Goal: Task Accomplishment & Management: Use online tool/utility

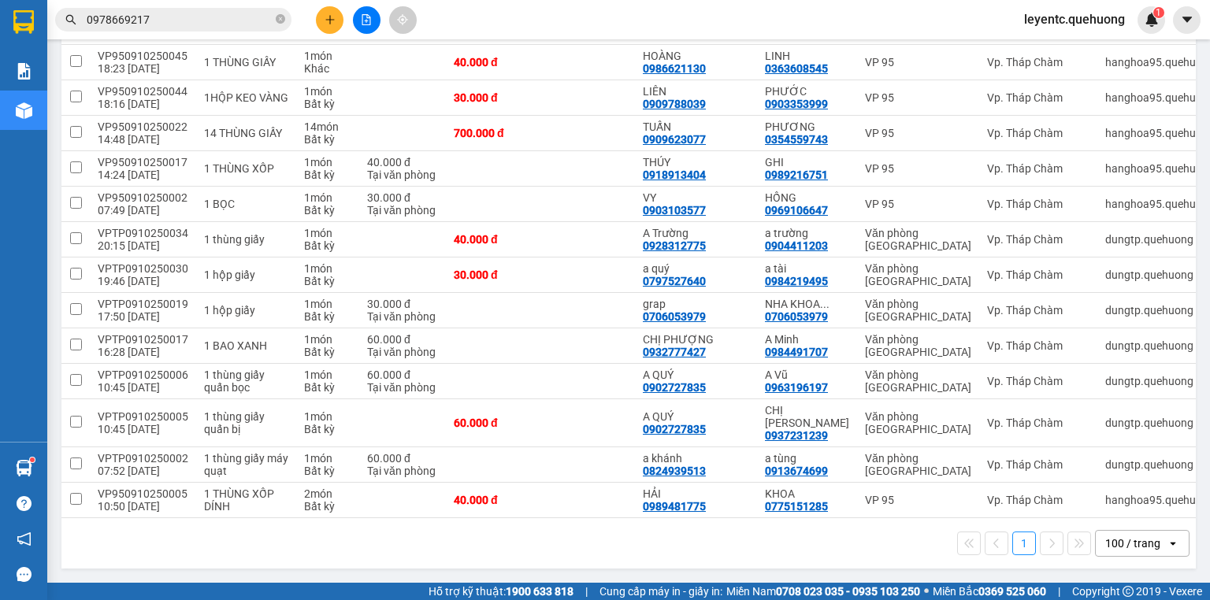
scroll to position [2545, 0]
click at [1050, 461] on icon at bounding box center [1055, 464] width 11 height 11
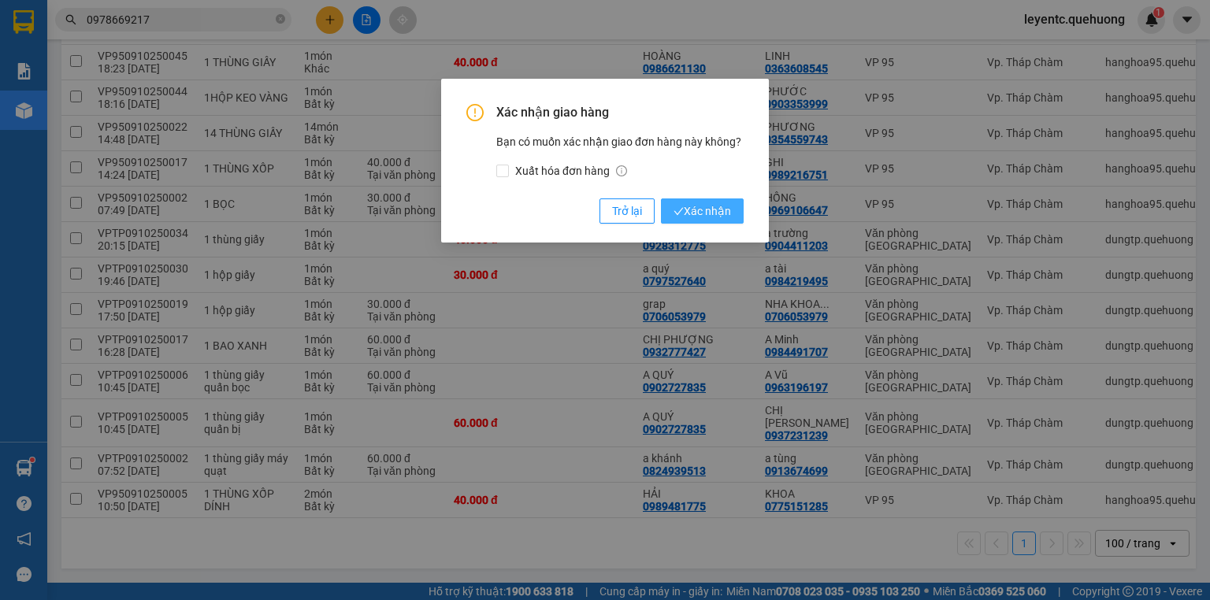
click at [703, 206] on span "Xác nhận" at bounding box center [703, 211] width 58 height 17
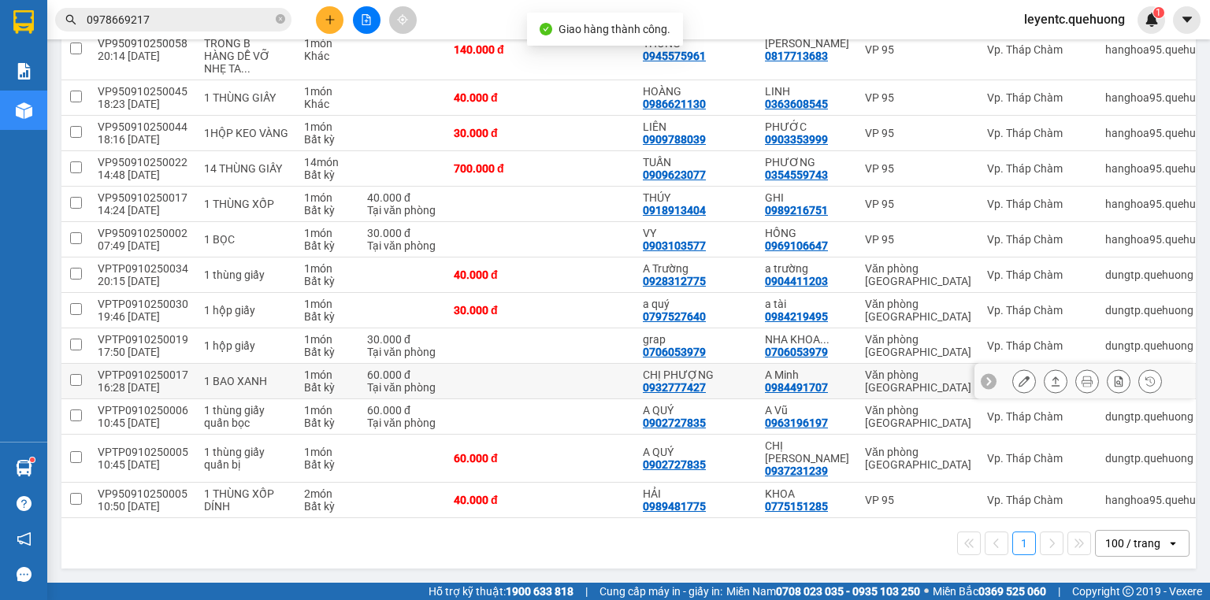
scroll to position [2510, 0]
click at [1045, 391] on button at bounding box center [1056, 382] width 22 height 28
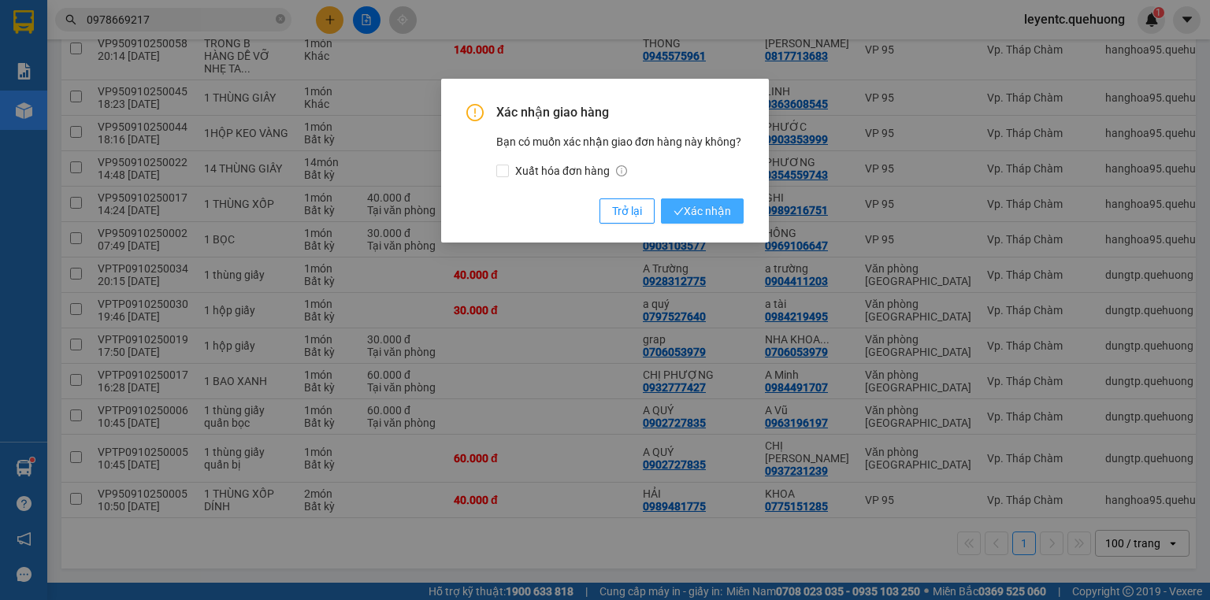
click at [709, 203] on span "Xác nhận" at bounding box center [703, 211] width 58 height 17
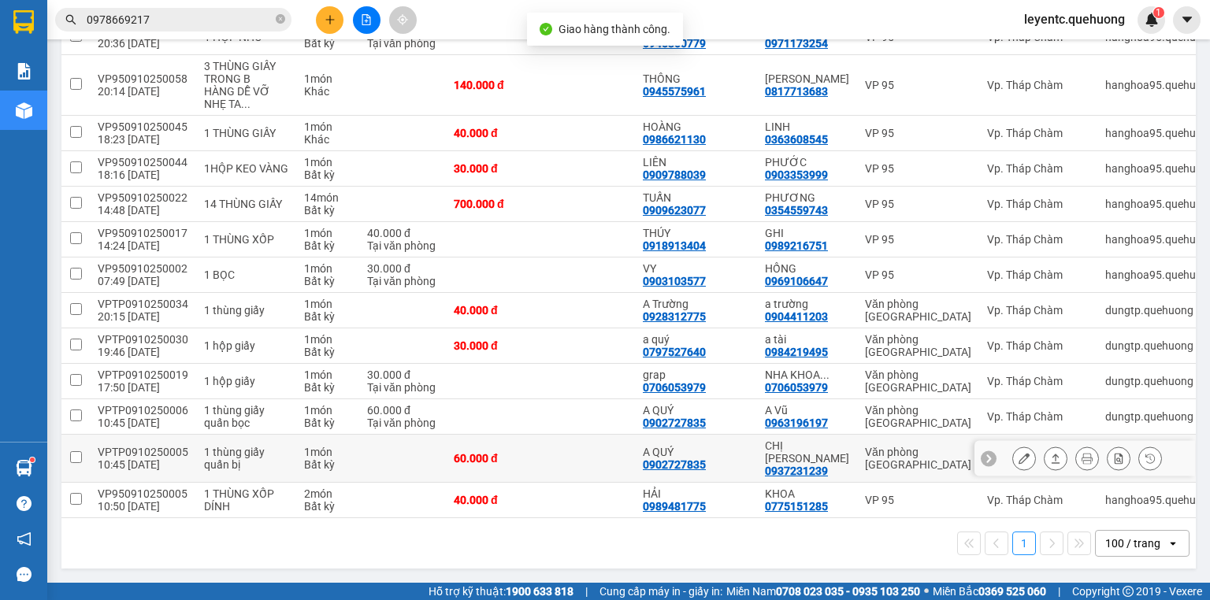
scroll to position [2474, 0]
click at [1050, 464] on icon at bounding box center [1055, 458] width 11 height 11
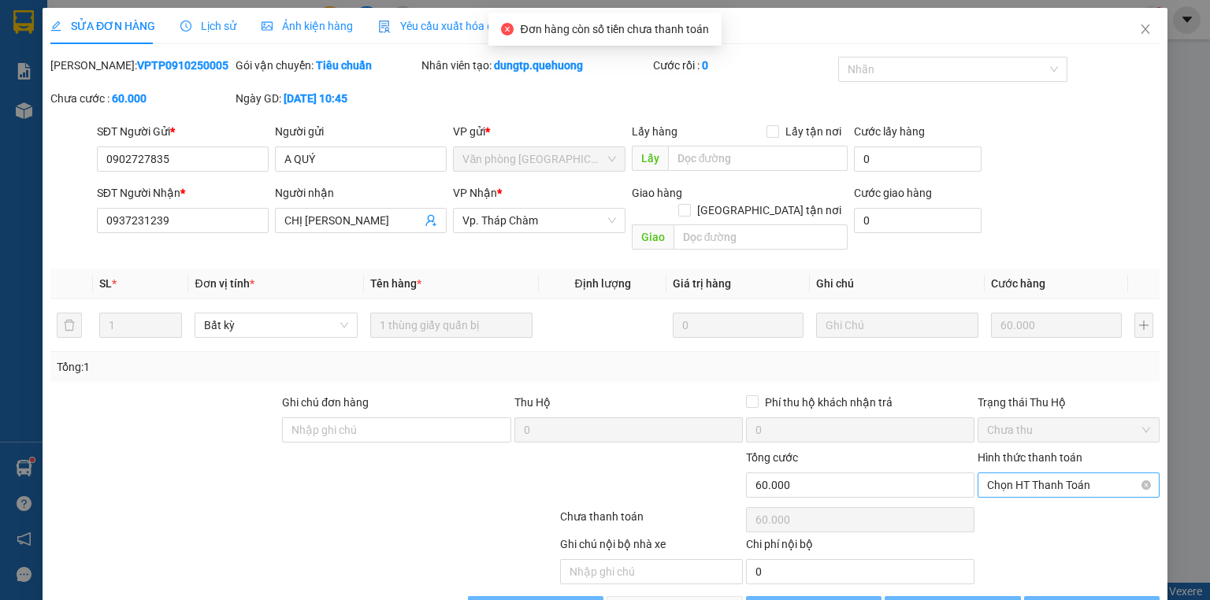
type input "0902727835"
type input "A QUÝ"
type input "0937231239"
type input "CHỊ [PERSON_NAME]"
type input "0"
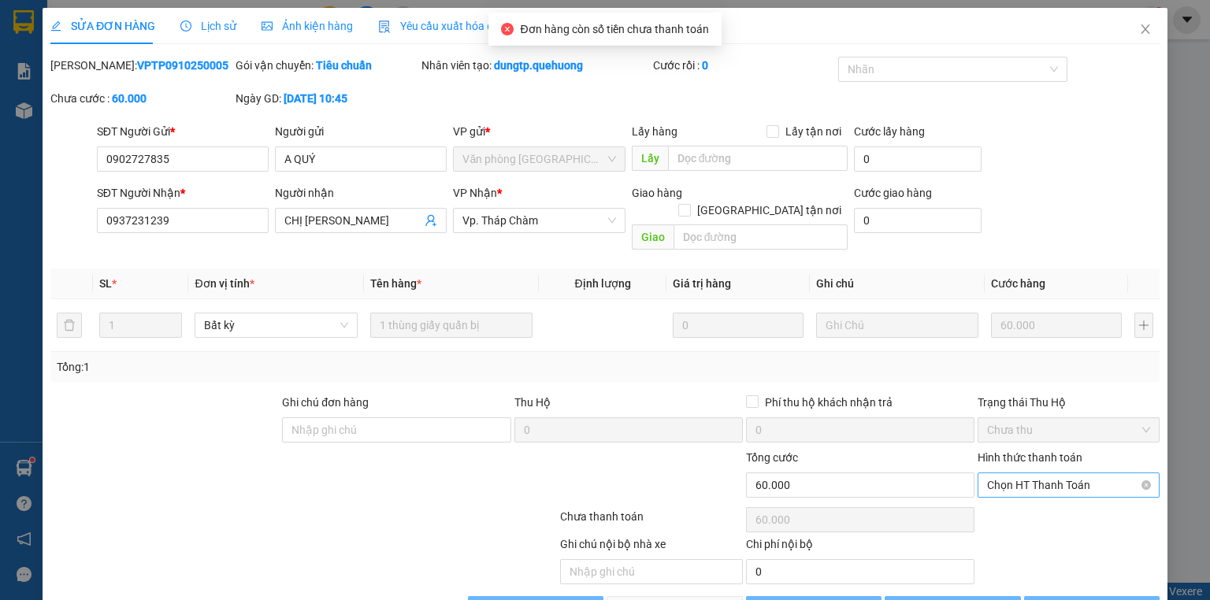
type input "60.000"
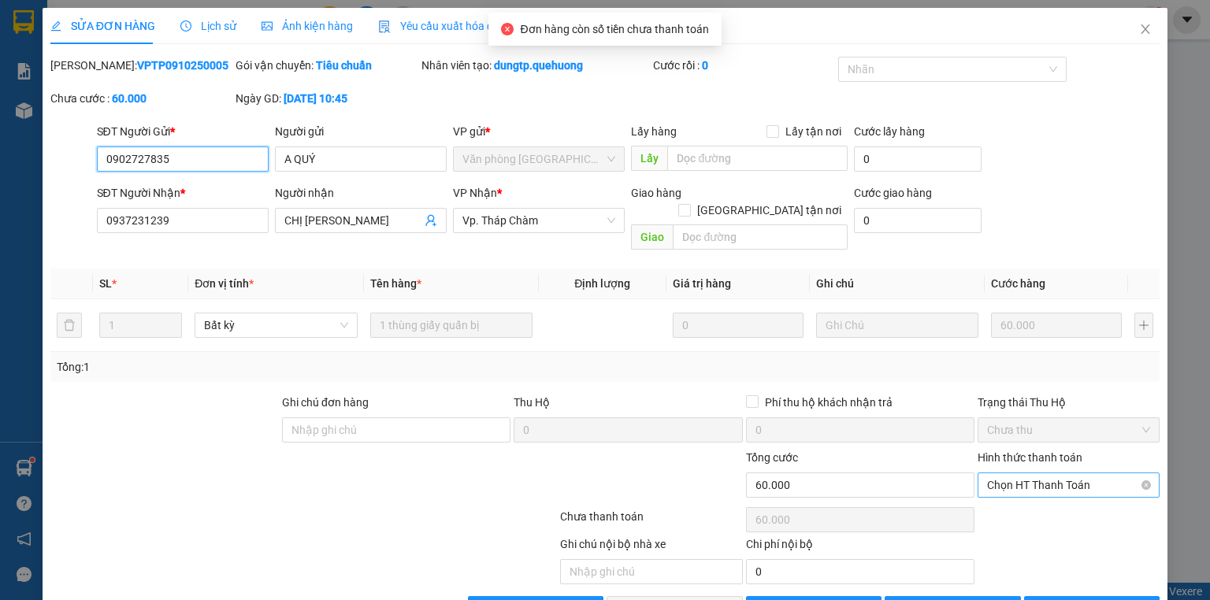
click at [1051, 474] on span "Chọn HT Thanh Toán" at bounding box center [1068, 486] width 163 height 24
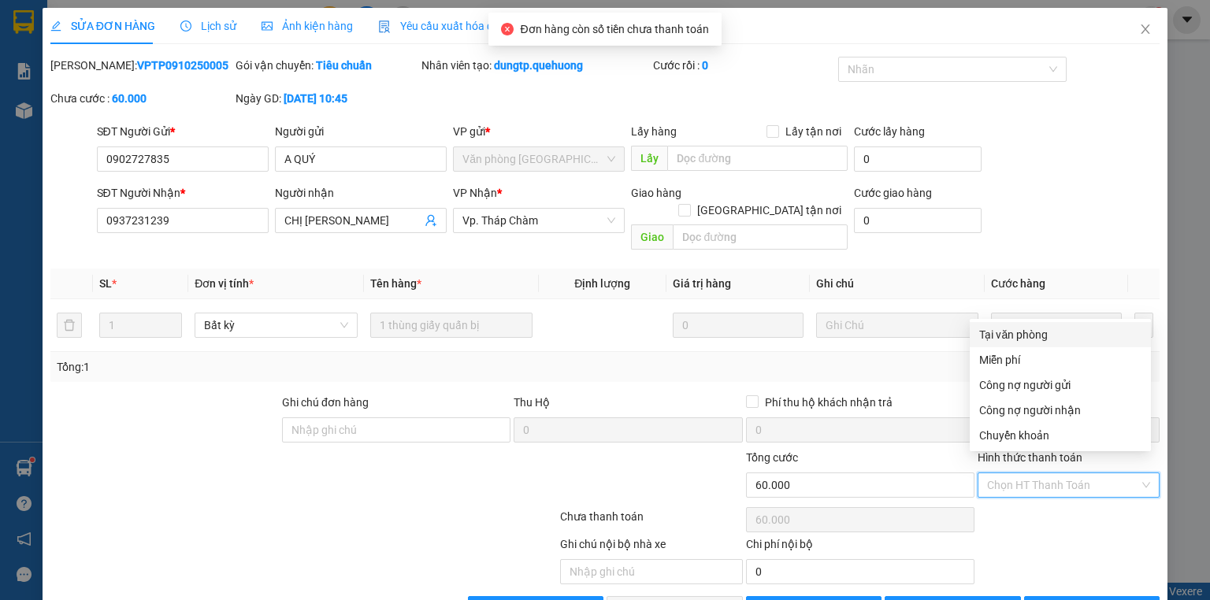
click at [1050, 332] on div "Tại văn phòng" at bounding box center [1060, 334] width 162 height 17
type input "0"
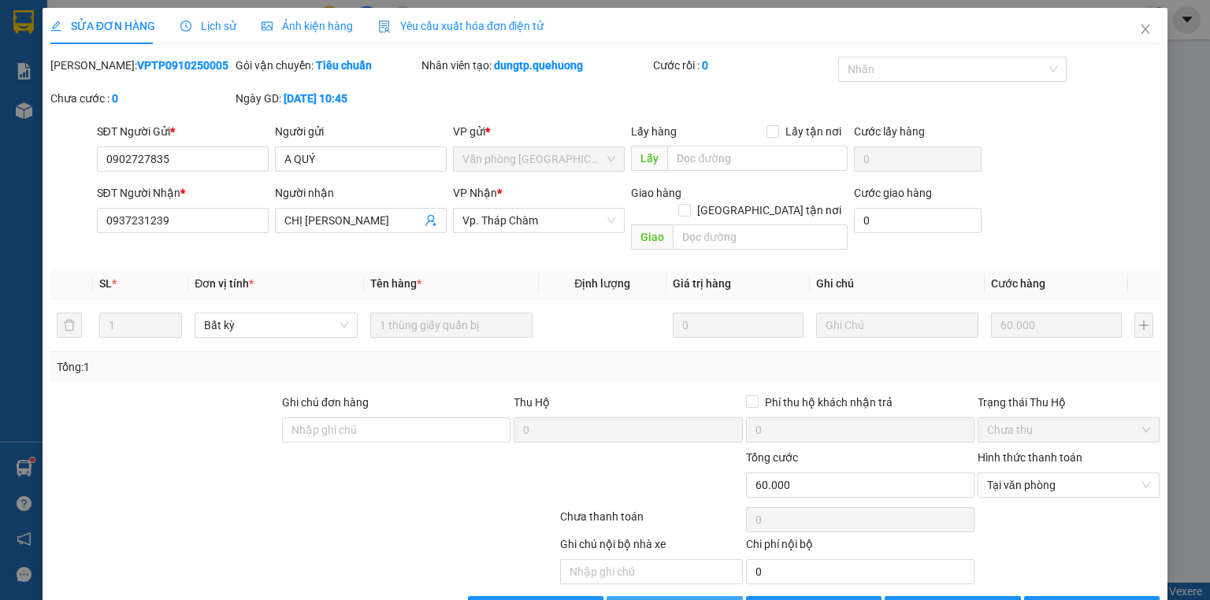
click at [705, 600] on span "[PERSON_NAME] và Giao hàng" at bounding box center [712, 608] width 151 height 17
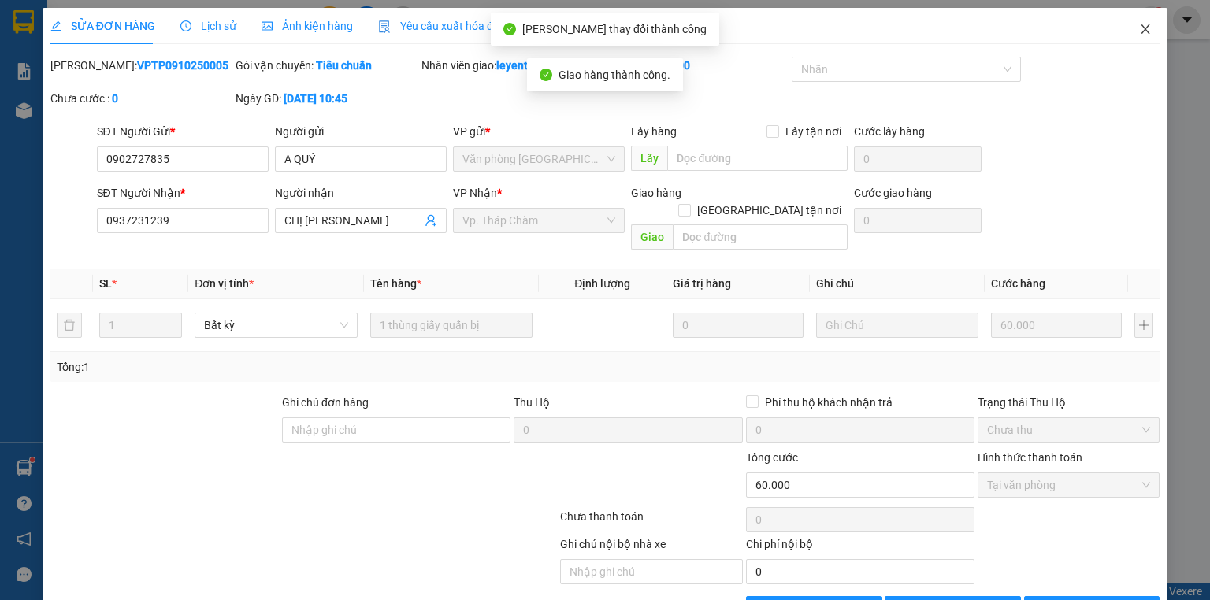
click at [1142, 26] on icon "close" at bounding box center [1146, 28] width 9 height 9
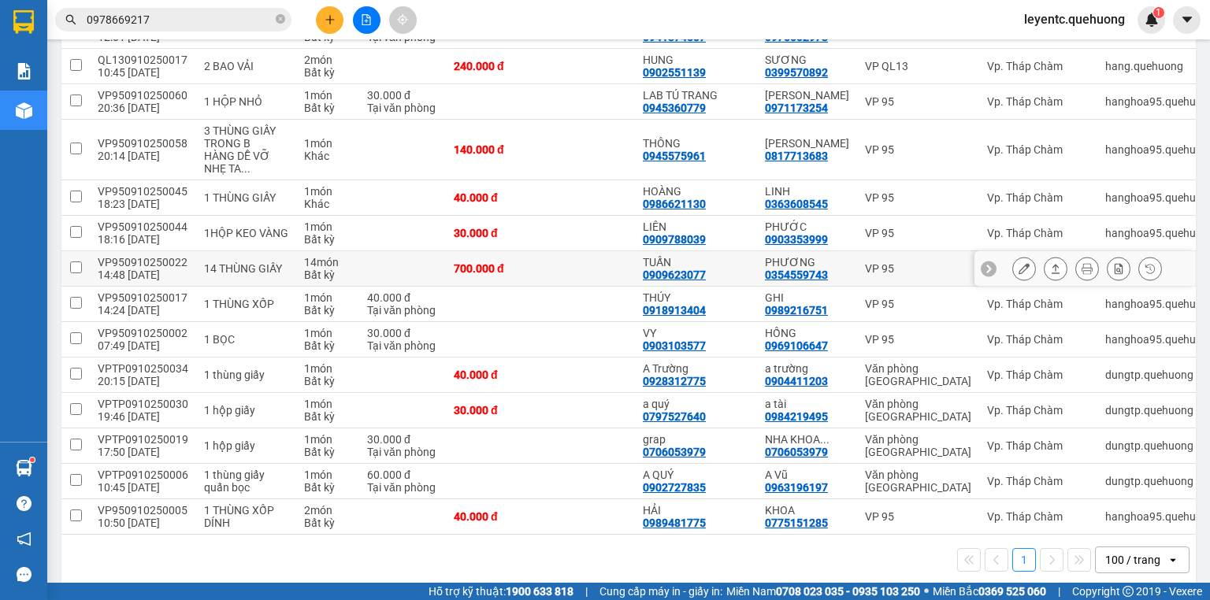
scroll to position [2440, 0]
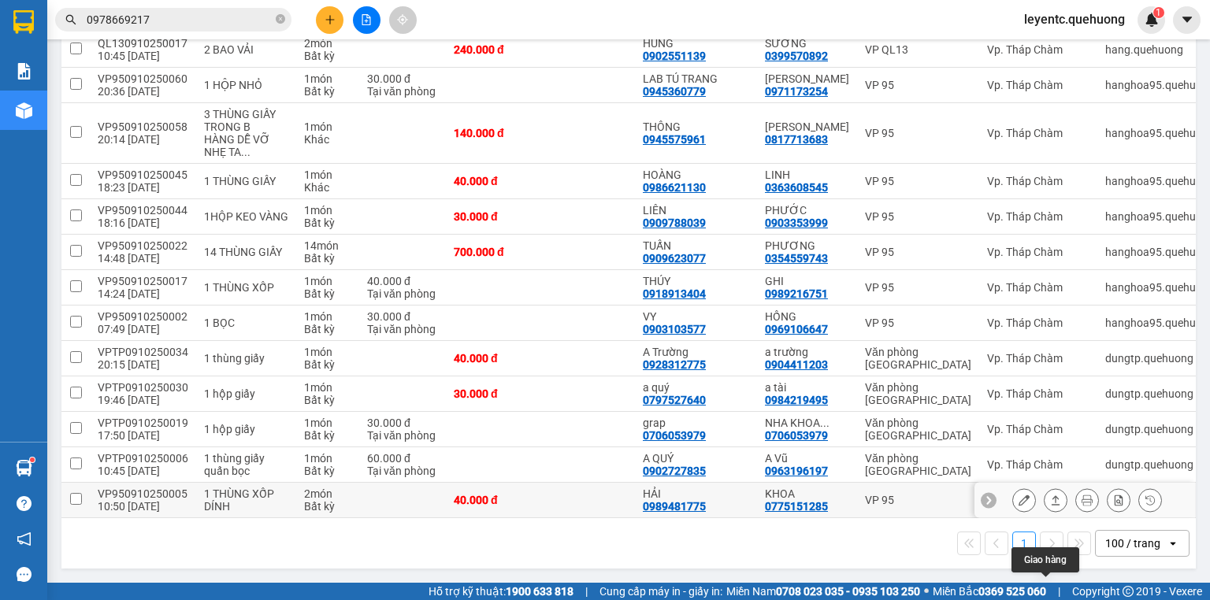
click at [1052, 501] on icon at bounding box center [1056, 500] width 9 height 9
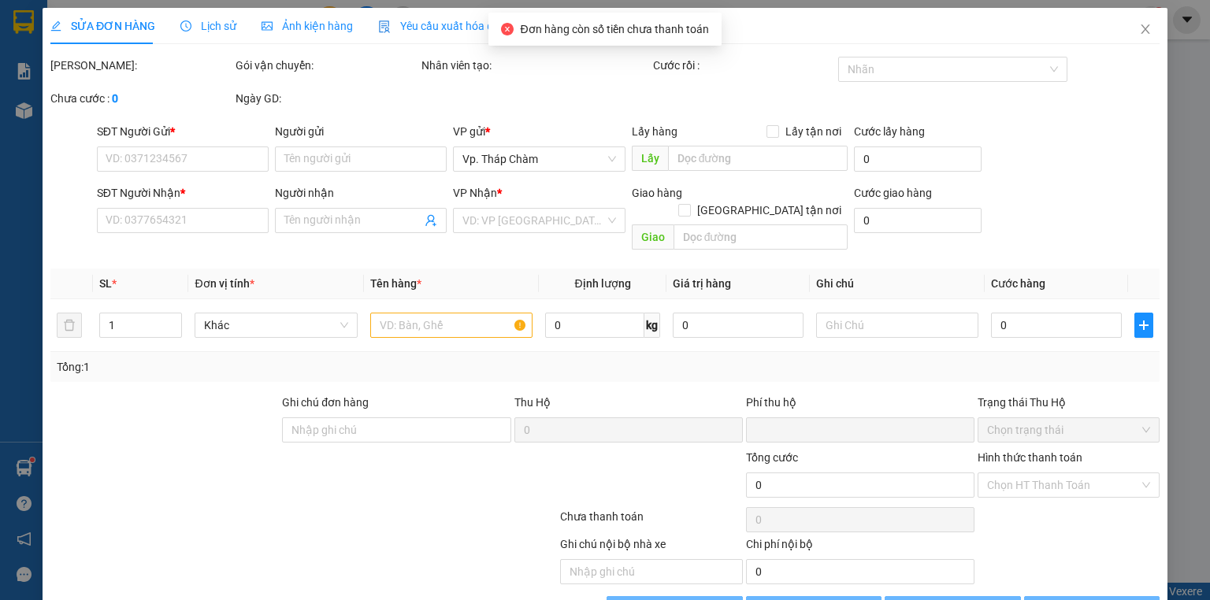
type input "0989481775"
type input "HẢI"
type input "0775151285"
type input "KHOA"
type input "0"
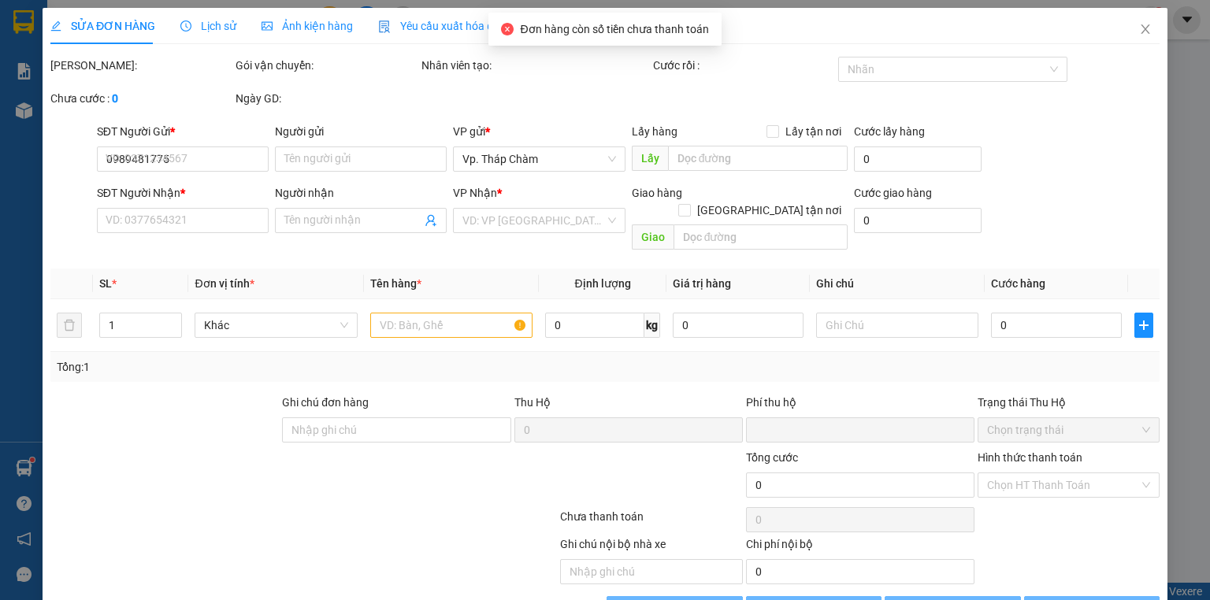
type input "40.000"
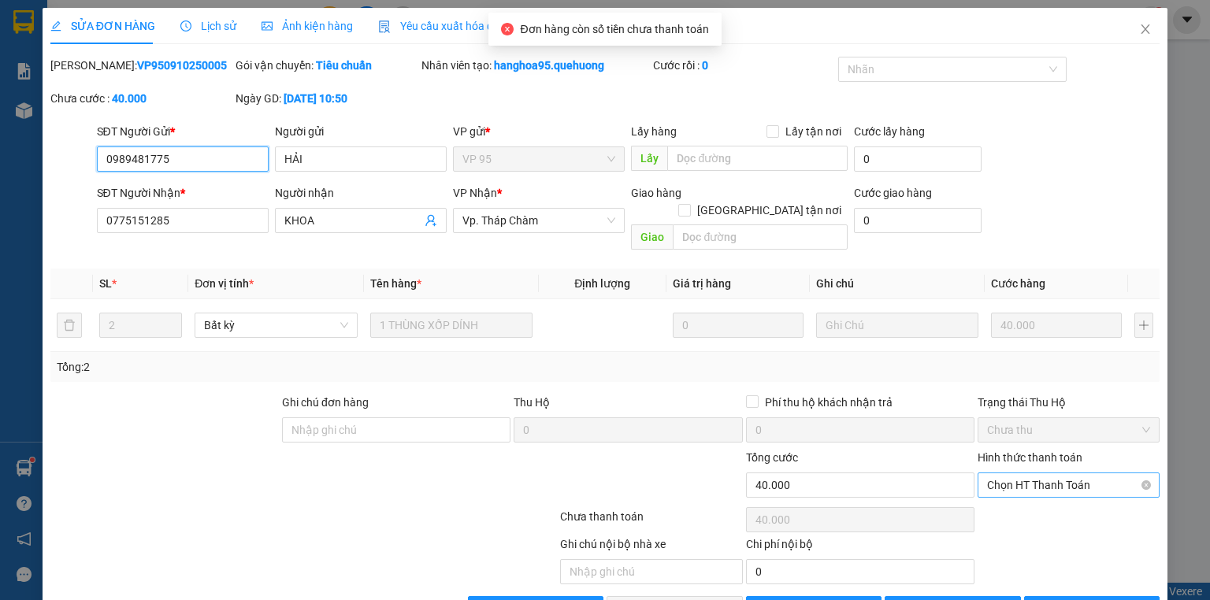
click at [1045, 475] on span "Chọn HT Thanh Toán" at bounding box center [1068, 486] width 163 height 24
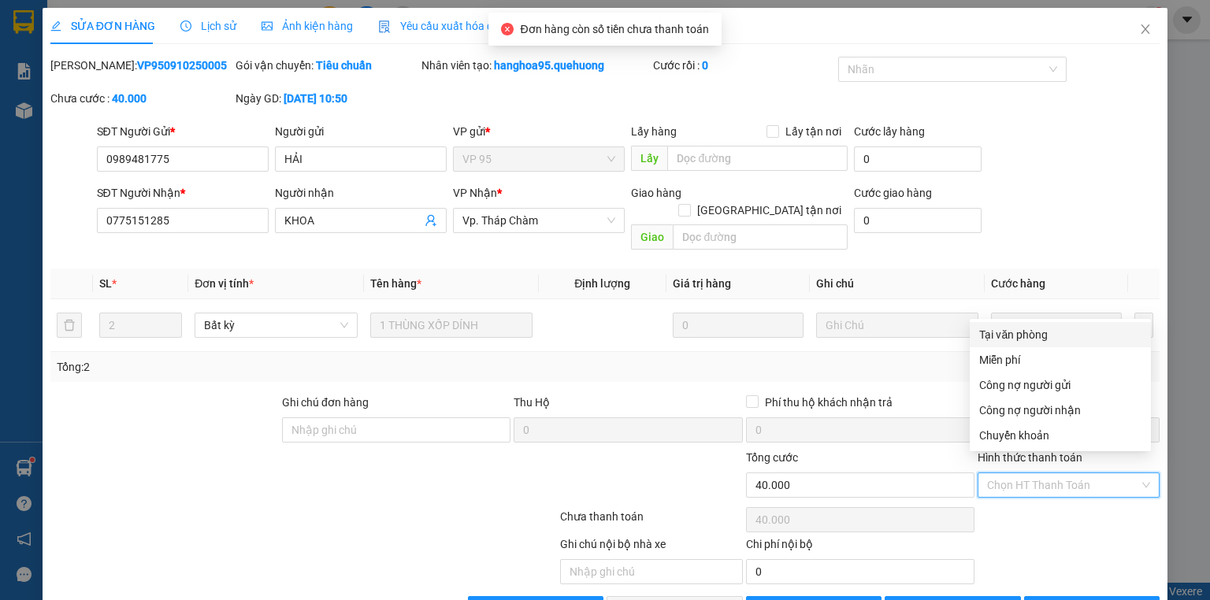
click at [1034, 333] on div "Tại văn phòng" at bounding box center [1060, 334] width 162 height 17
type input "0"
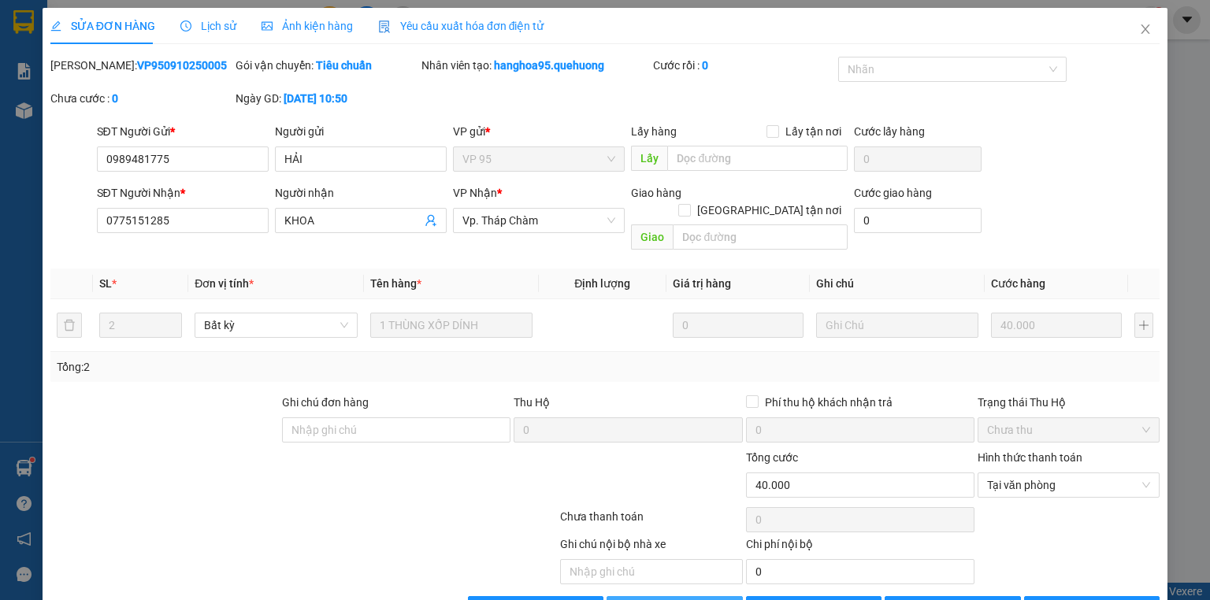
click at [686, 600] on span "[PERSON_NAME] và Giao hàng" at bounding box center [712, 608] width 151 height 17
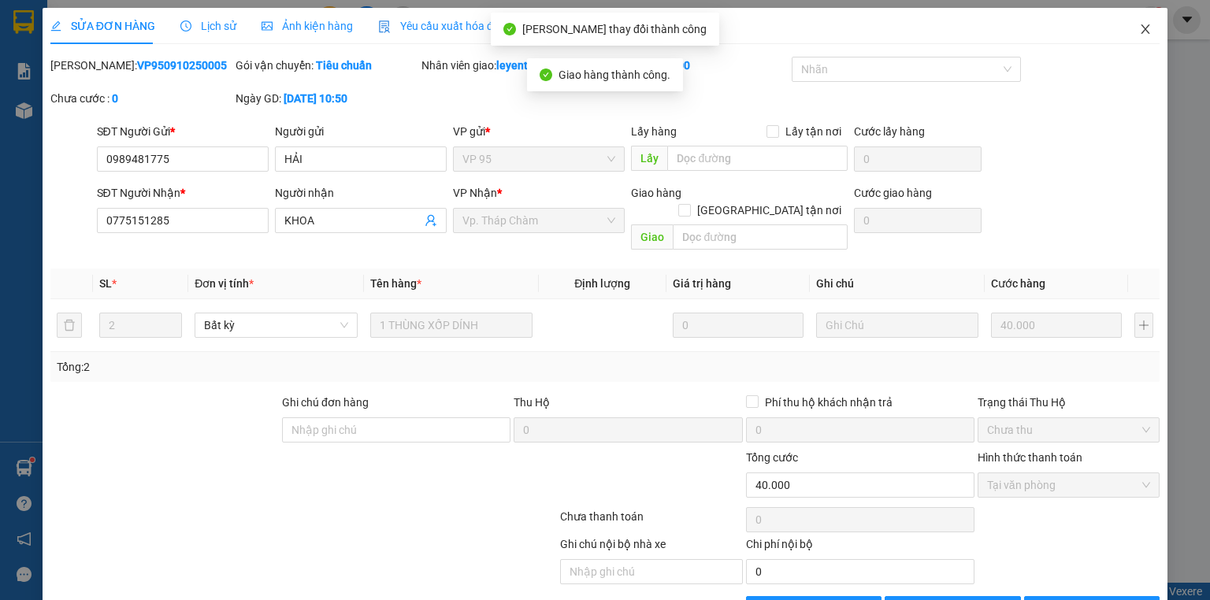
click at [1139, 27] on icon "close" at bounding box center [1145, 29] width 13 height 13
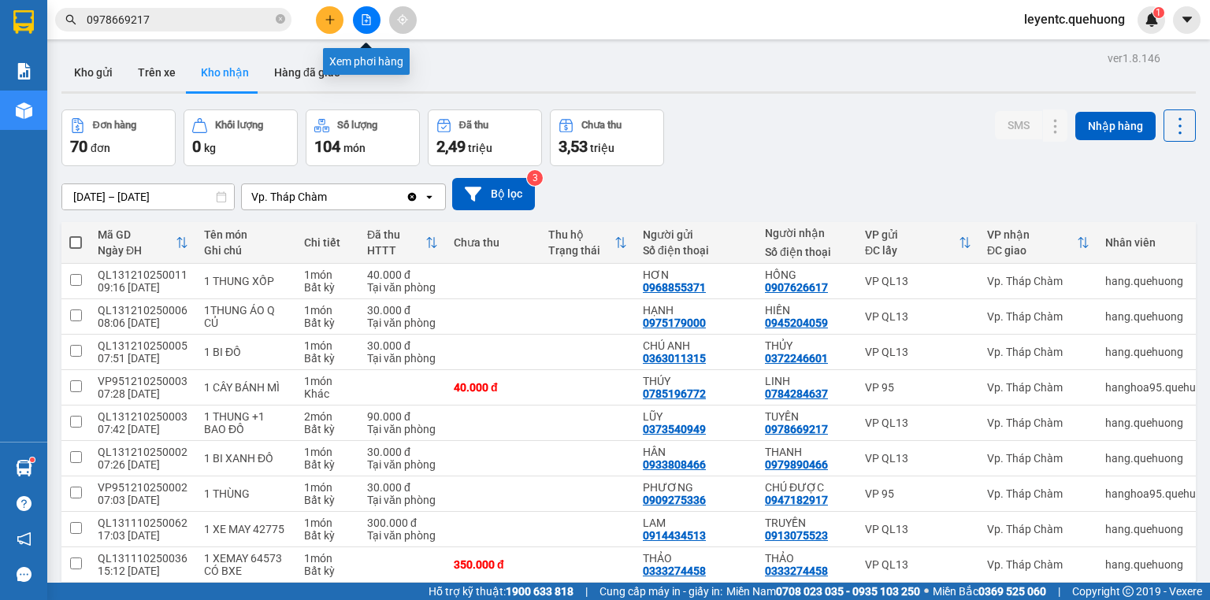
click at [364, 22] on icon "file-add" at bounding box center [366, 19] width 11 height 11
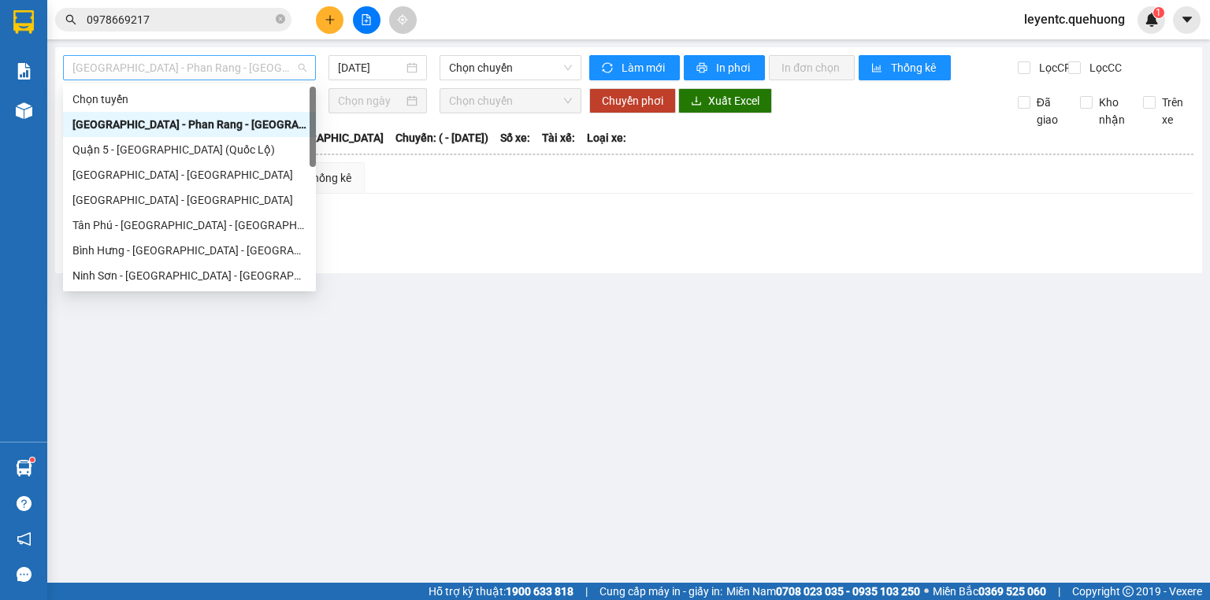
click at [258, 66] on span "[GEOGRAPHIC_DATA] - Phan Rang - [GEOGRAPHIC_DATA]" at bounding box center [189, 68] width 234 height 24
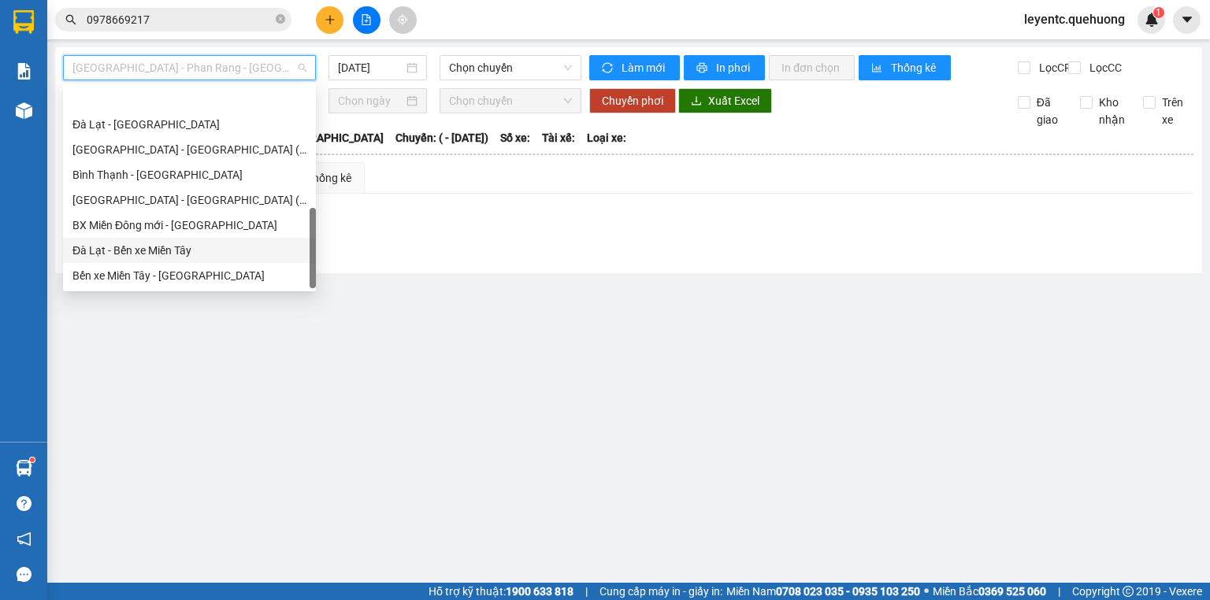
scroll to position [429, 0]
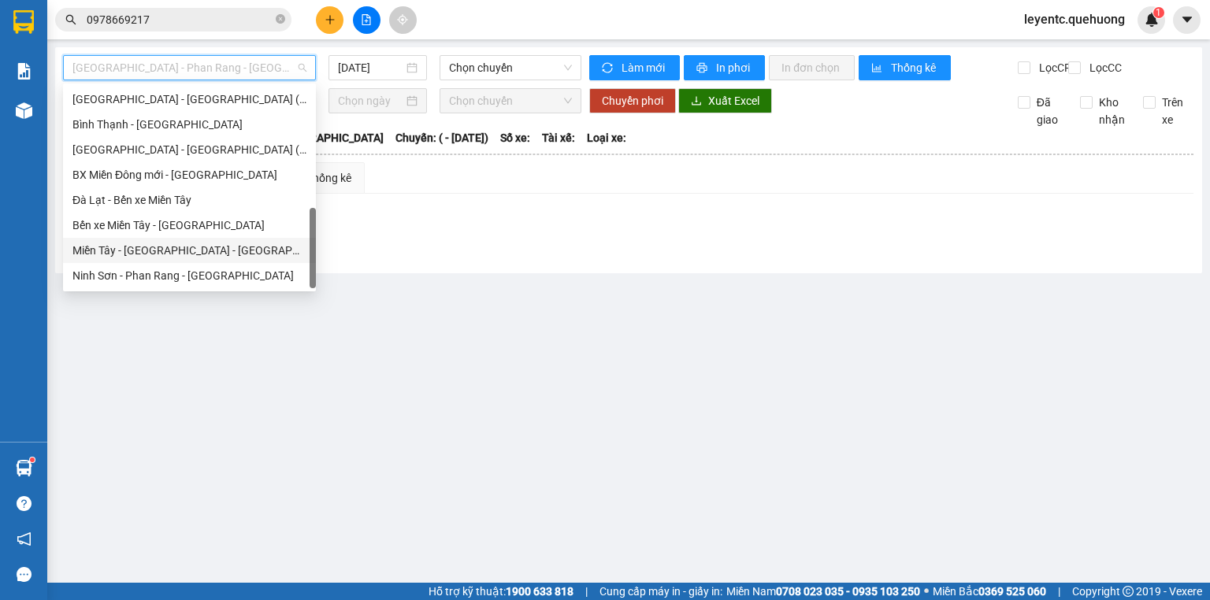
click at [207, 253] on div "Miền Tây - [GEOGRAPHIC_DATA] - [GEOGRAPHIC_DATA]" at bounding box center [189, 250] width 234 height 17
type input "[DATE]"
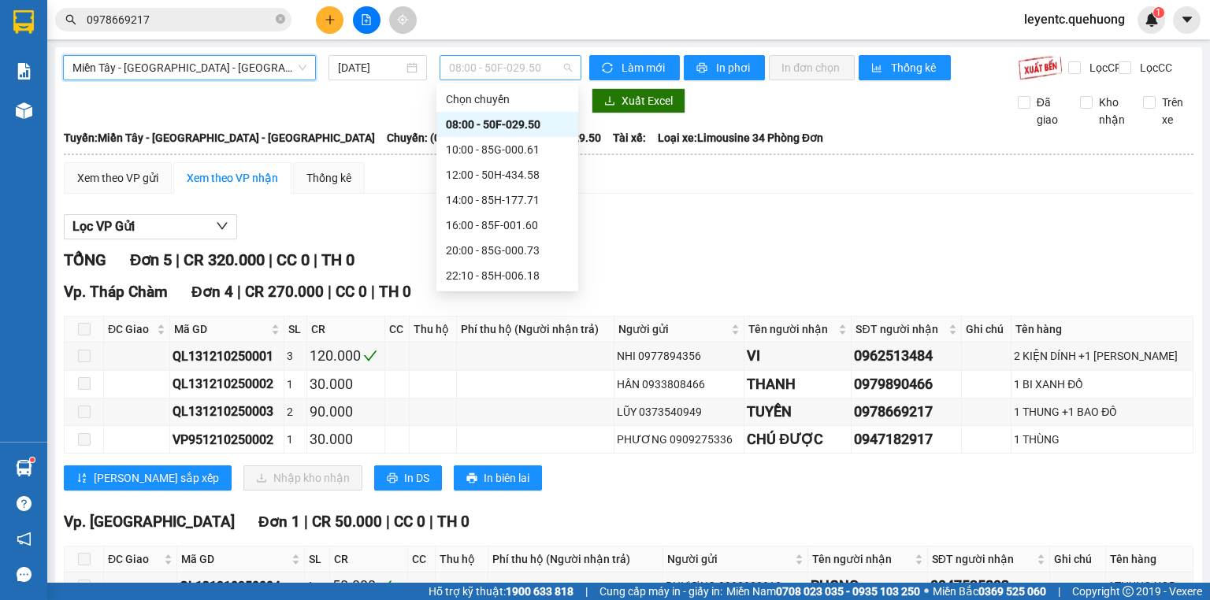
click at [509, 58] on span "08:00 - 50F-029.50" at bounding box center [511, 68] width 124 height 24
click at [498, 121] on div "08:00 - 50F-029.50" at bounding box center [507, 124] width 123 height 17
click at [489, 76] on span "08:00 - 50F-029.50" at bounding box center [511, 68] width 124 height 24
click at [492, 152] on div "10:00 - 85G-000.61" at bounding box center [507, 149] width 123 height 17
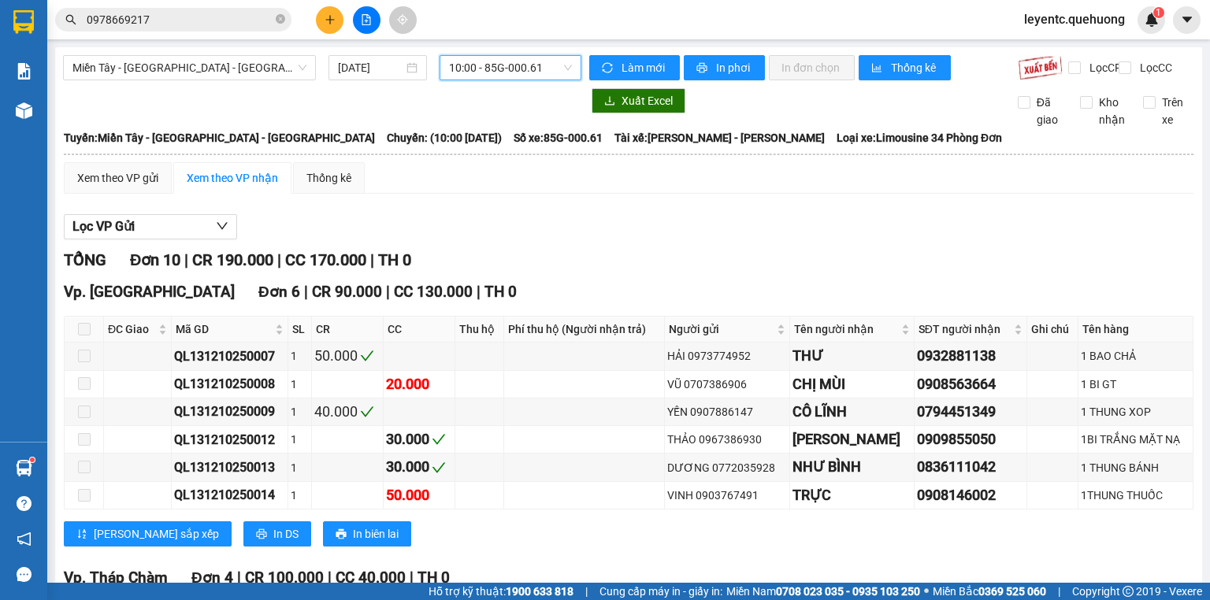
scroll to position [247, 0]
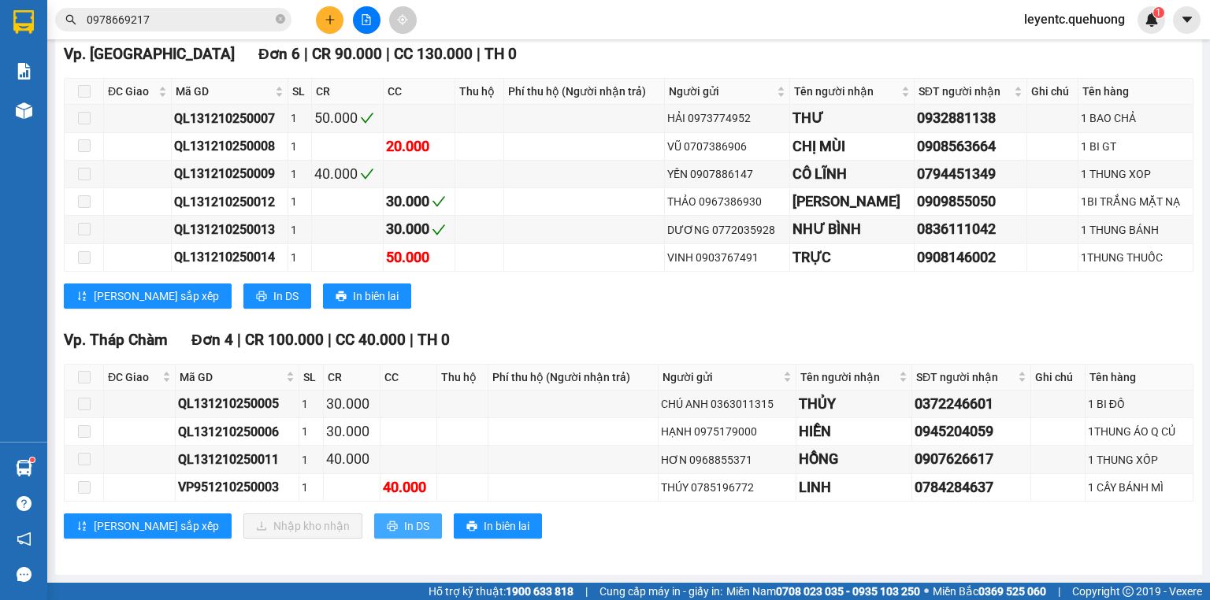
click at [404, 530] on span "In DS" at bounding box center [416, 526] width 25 height 17
click at [404, 529] on span "In DS" at bounding box center [416, 526] width 25 height 17
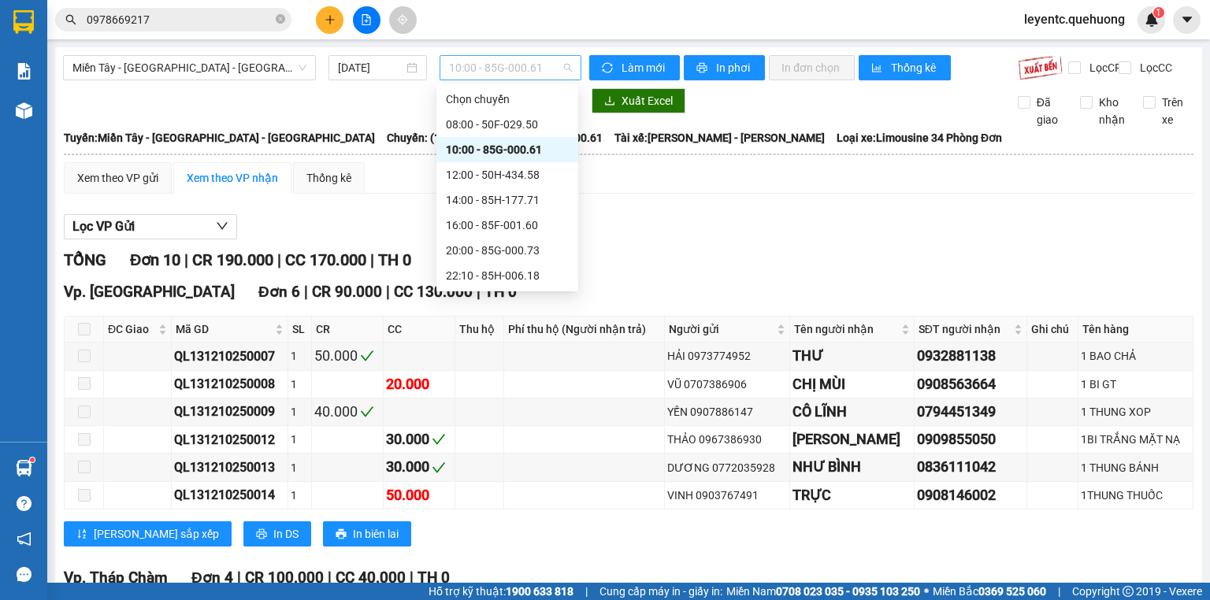
click at [483, 68] on span "10:00 - 85G-000.61" at bounding box center [511, 68] width 124 height 24
click at [507, 172] on div "12:00 - 50H-434.58" at bounding box center [507, 174] width 123 height 17
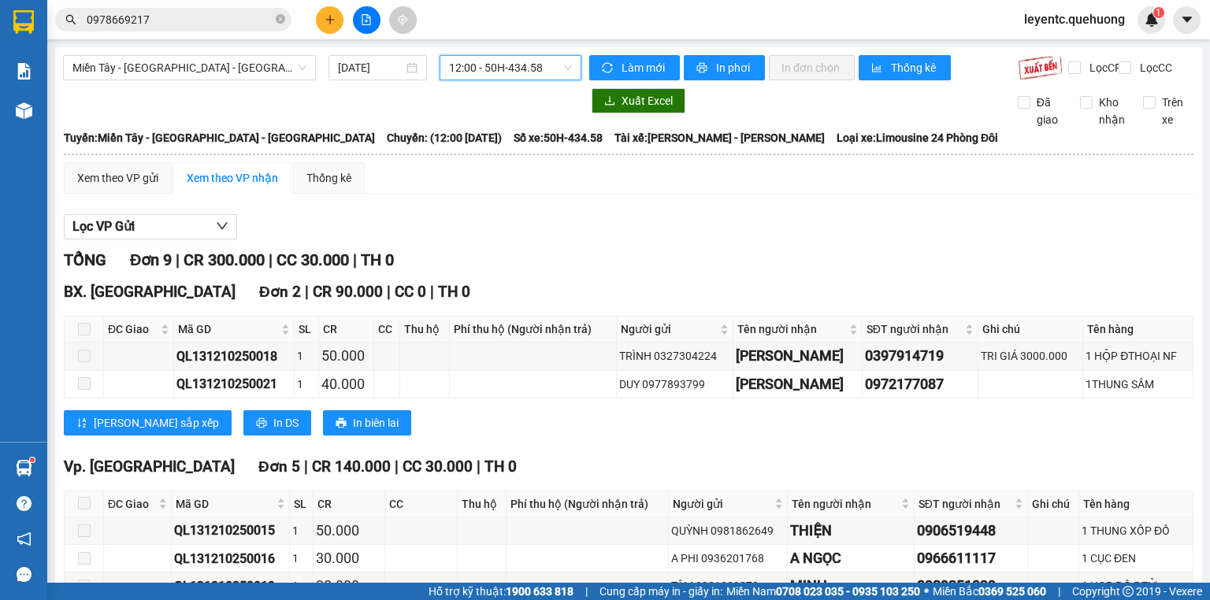
scroll to position [338, 0]
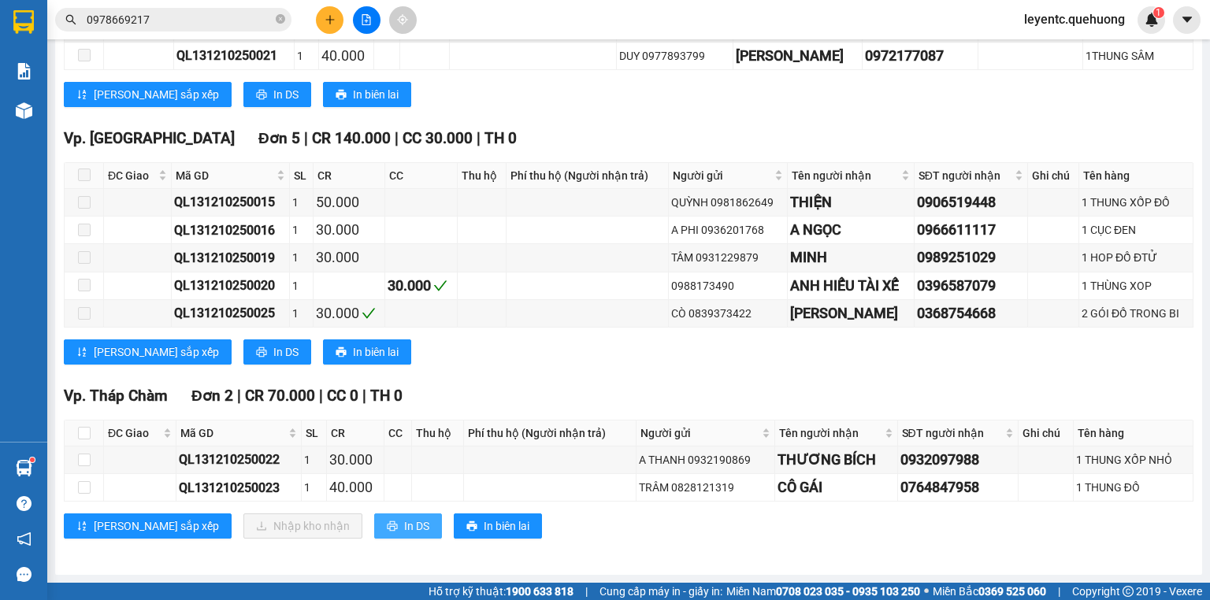
click at [374, 527] on button "In DS" at bounding box center [408, 526] width 68 height 25
click at [84, 429] on input "checkbox" at bounding box center [84, 433] width 13 height 13
checkbox input "true"
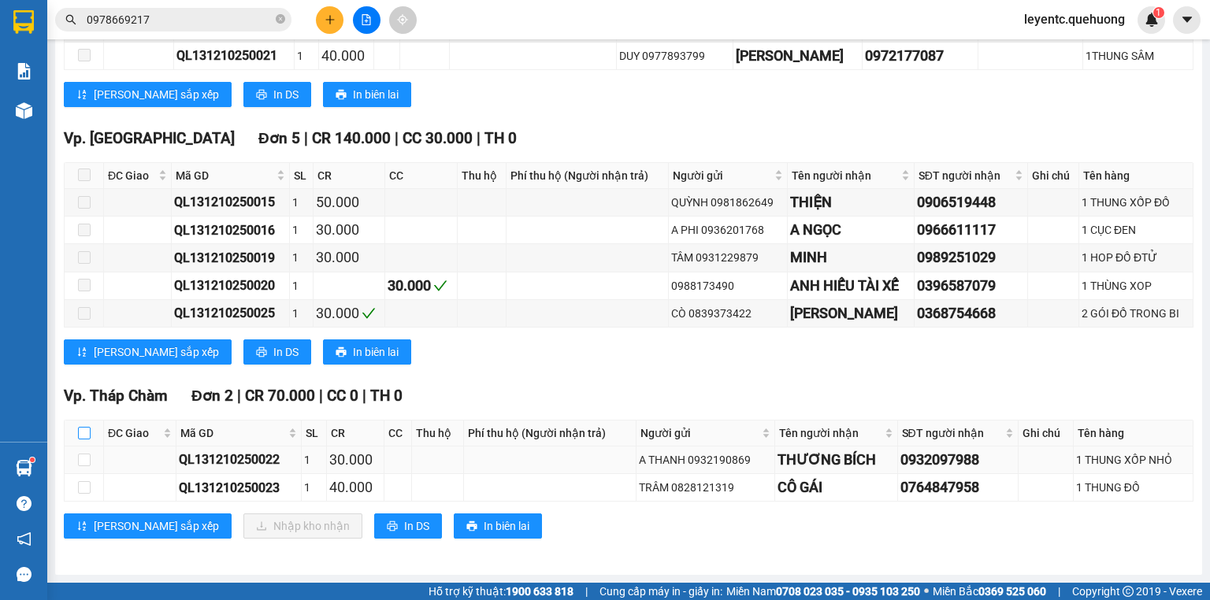
checkbox input "true"
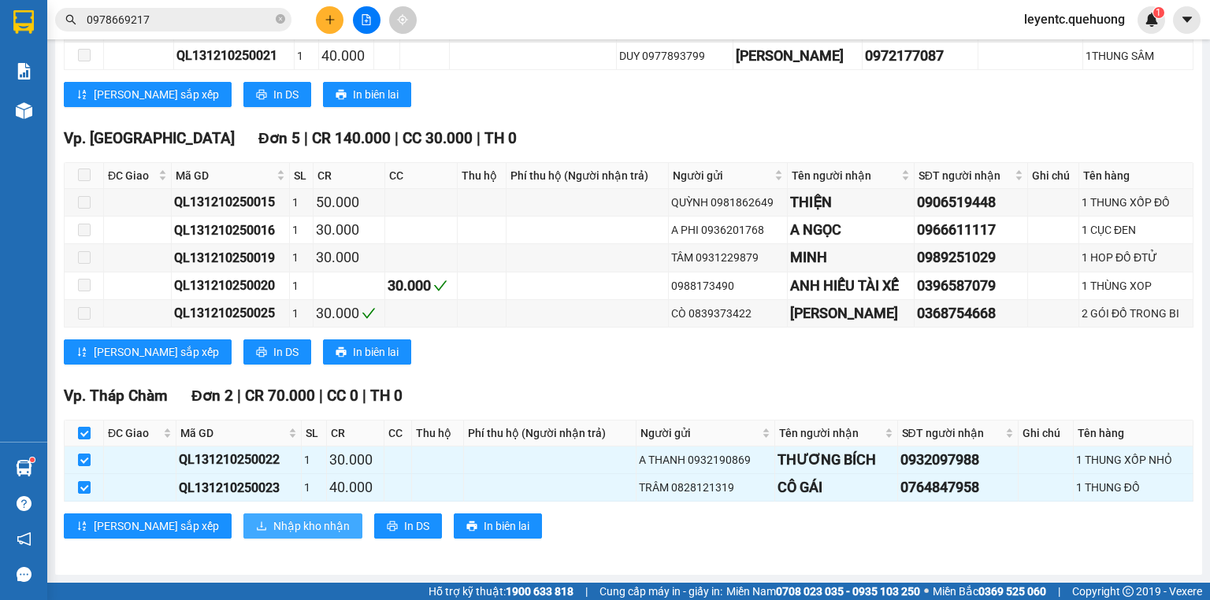
click at [280, 534] on span "Nhập kho nhận" at bounding box center [311, 526] width 76 height 17
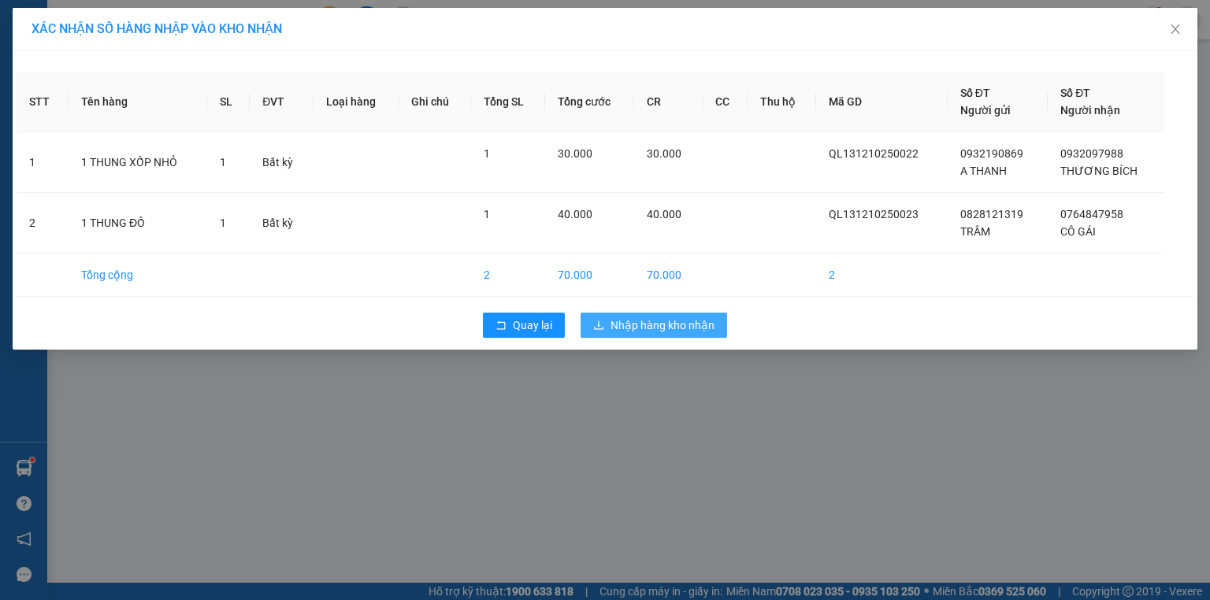
click at [697, 319] on span "Nhập hàng kho nhận" at bounding box center [663, 325] width 104 height 17
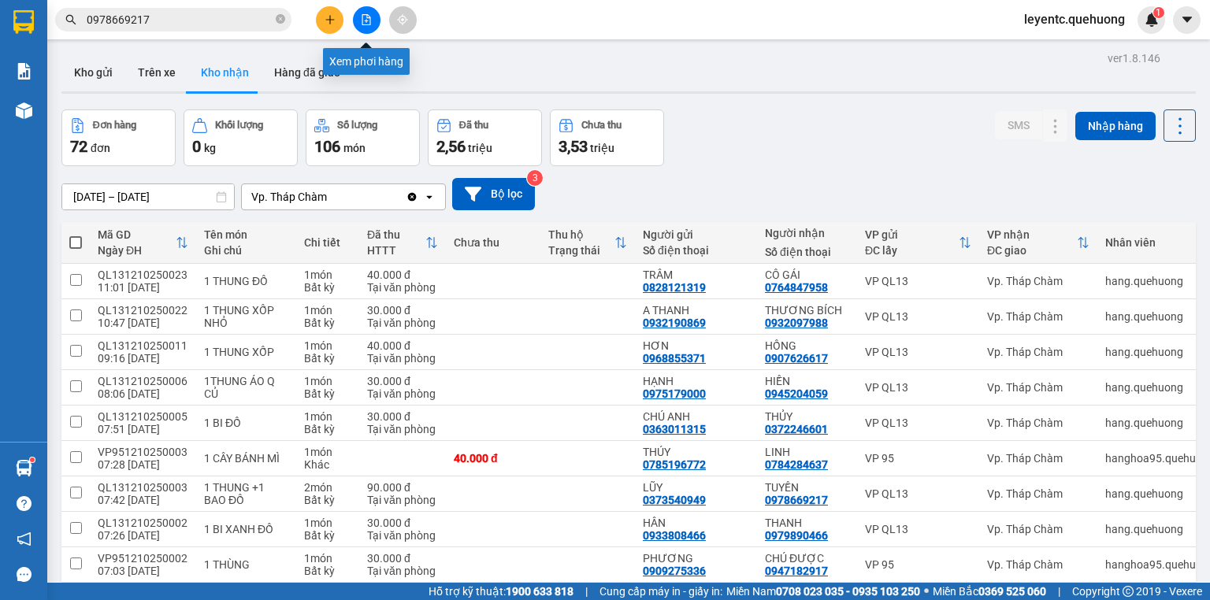
click at [366, 24] on icon "file-add" at bounding box center [366, 19] width 9 height 11
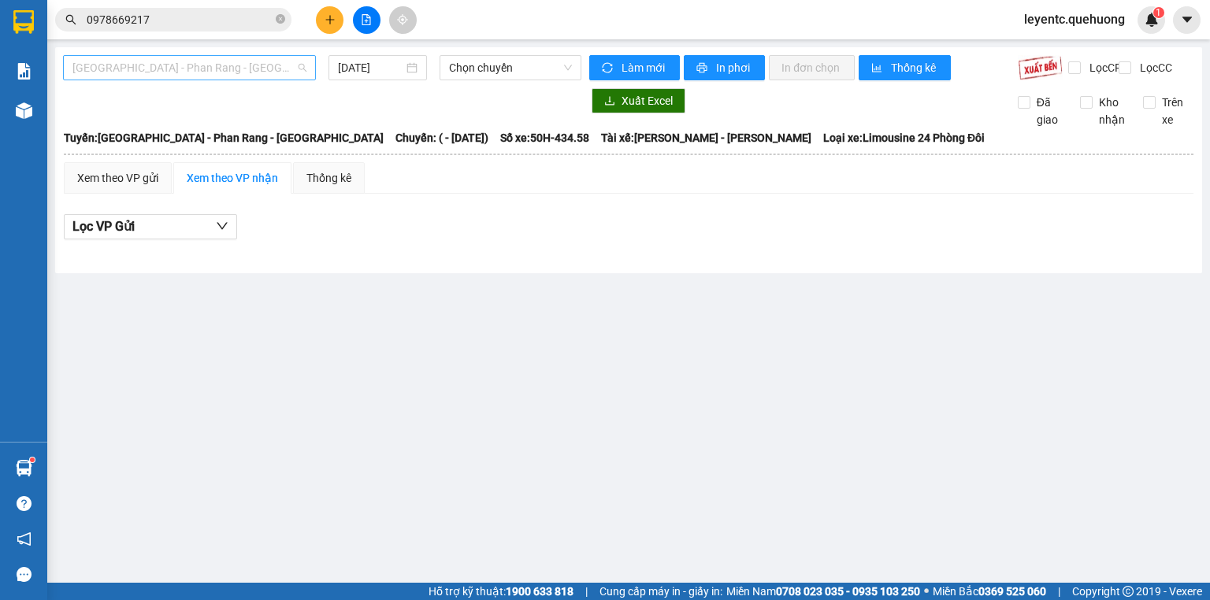
click at [201, 58] on span "[GEOGRAPHIC_DATA] - Phan Rang - [GEOGRAPHIC_DATA]" at bounding box center [189, 68] width 234 height 24
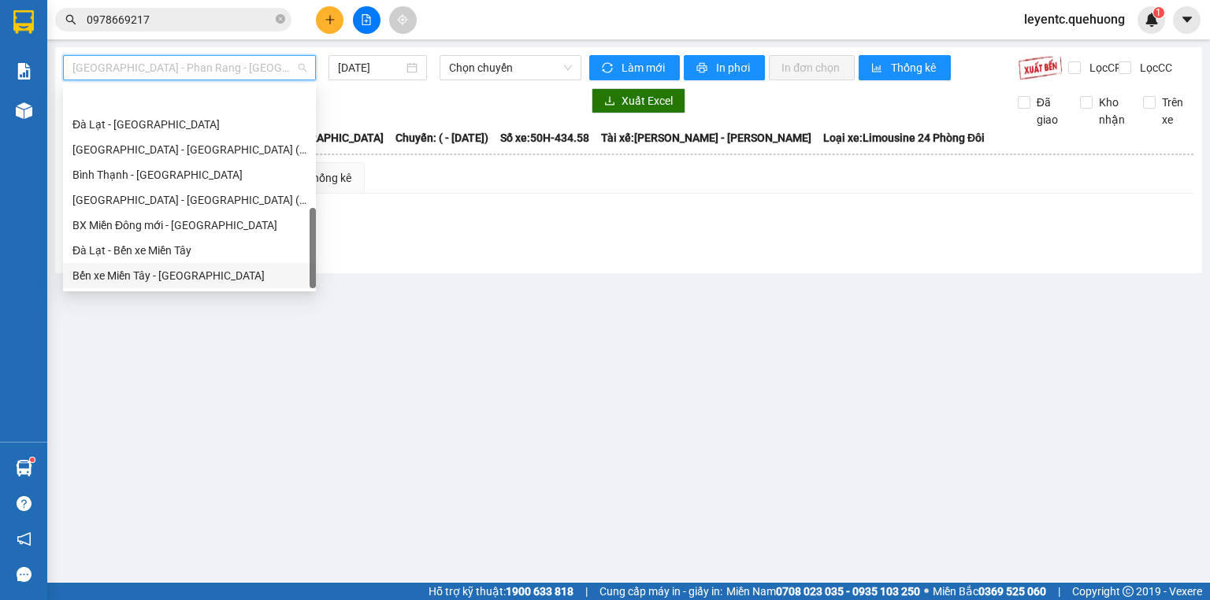
scroll to position [429, 0]
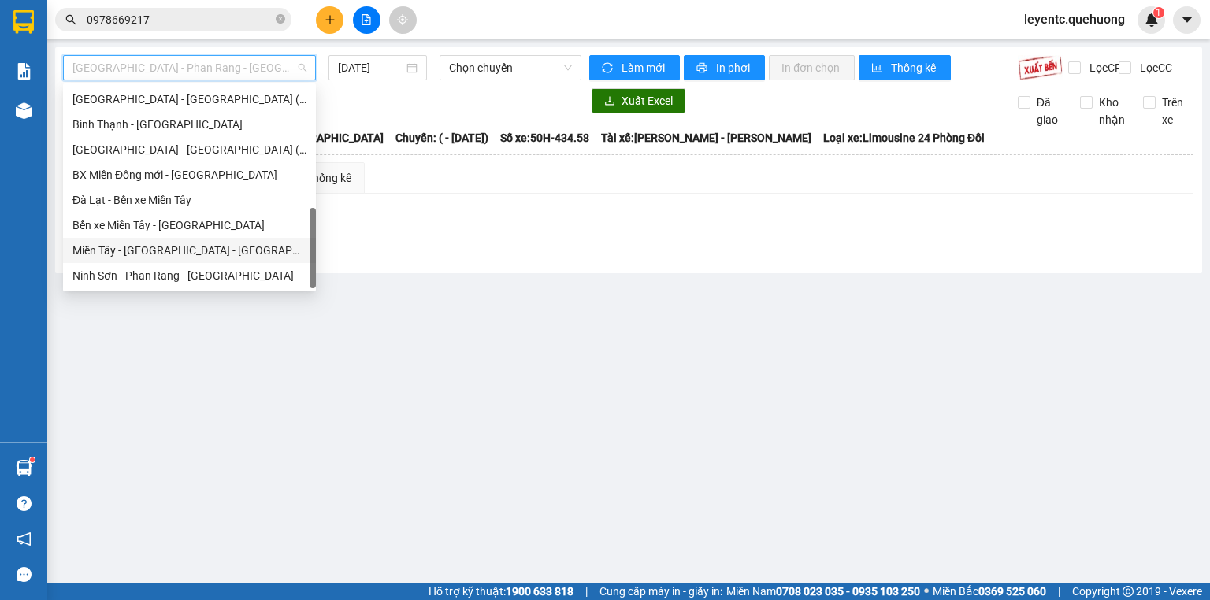
click at [162, 253] on div "Miền Tây - [GEOGRAPHIC_DATA] - [GEOGRAPHIC_DATA]" at bounding box center [189, 250] width 234 height 17
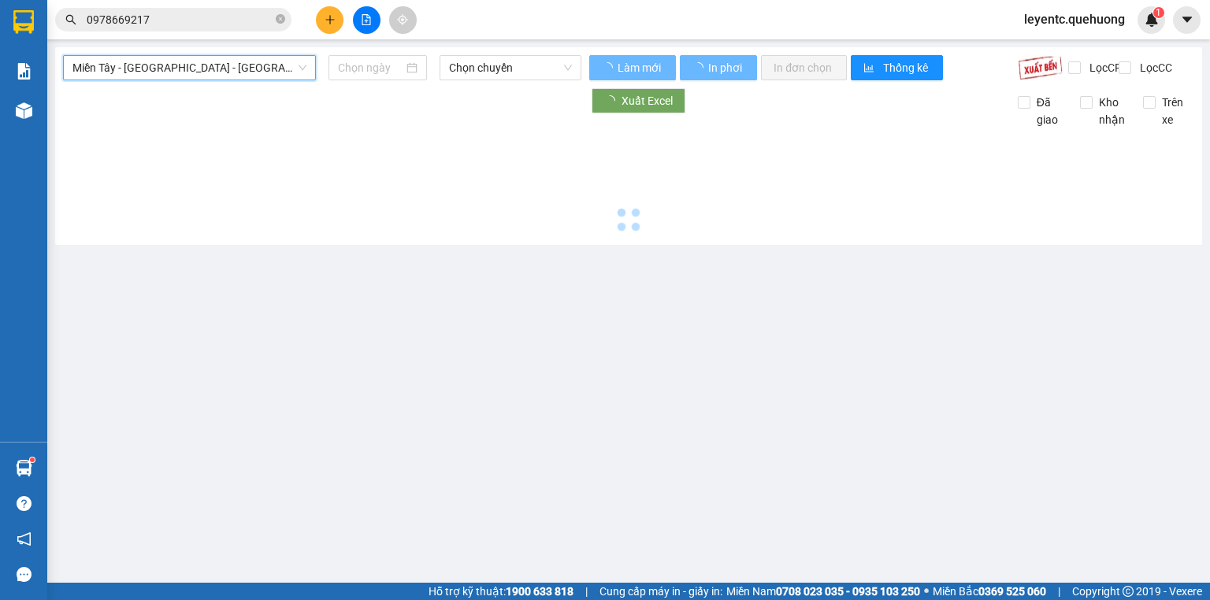
type input "[DATE]"
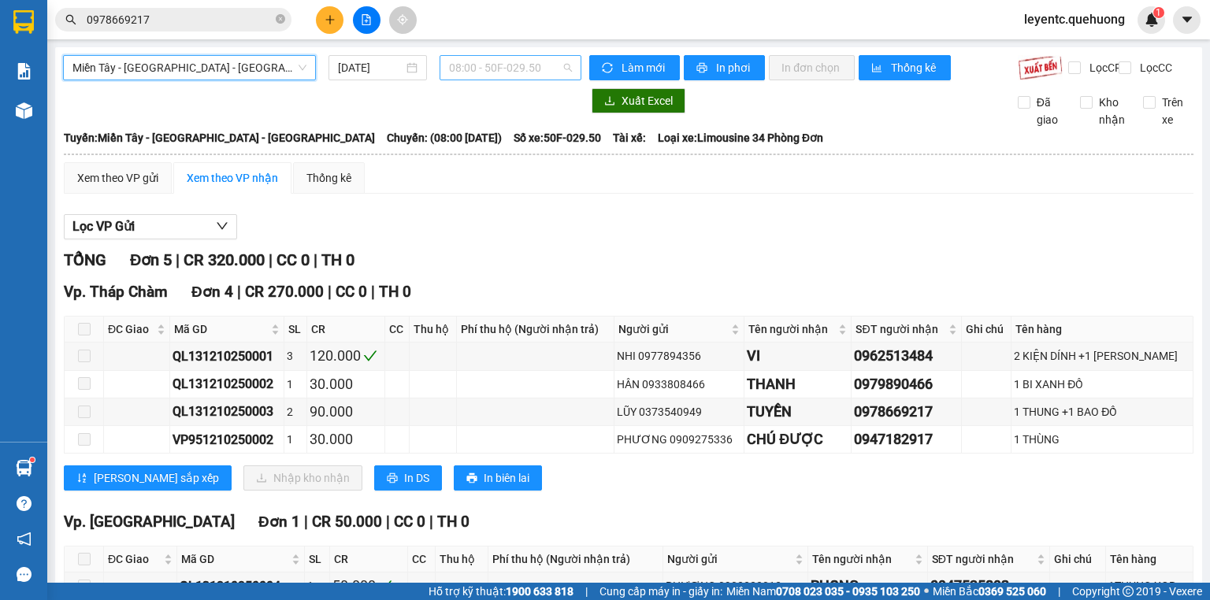
click at [528, 59] on span "08:00 - 50F-029.50" at bounding box center [511, 68] width 124 height 24
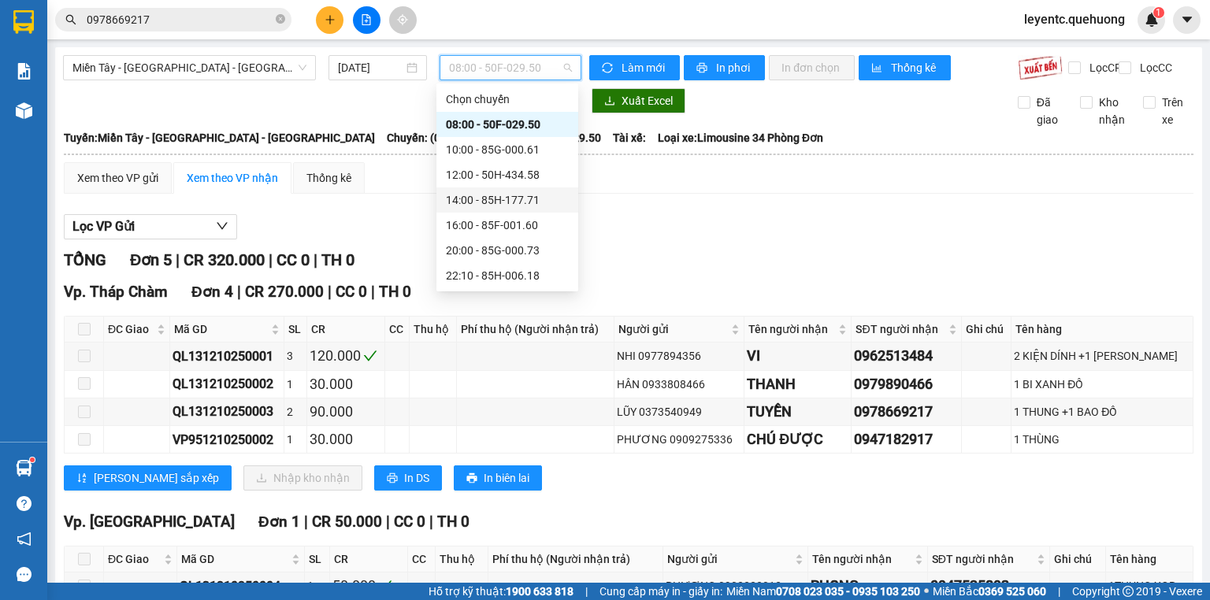
click at [530, 205] on div "14:00 - 85H-177.71" at bounding box center [507, 199] width 123 height 17
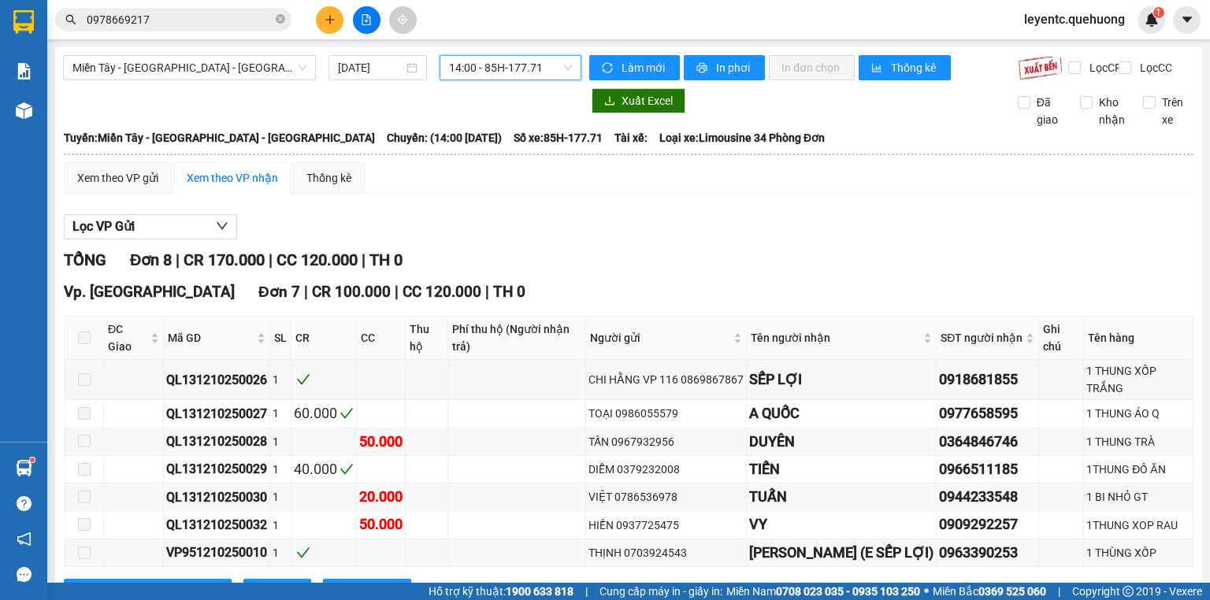
click at [536, 62] on span "14:00 - 85H-177.71" at bounding box center [511, 68] width 124 height 24
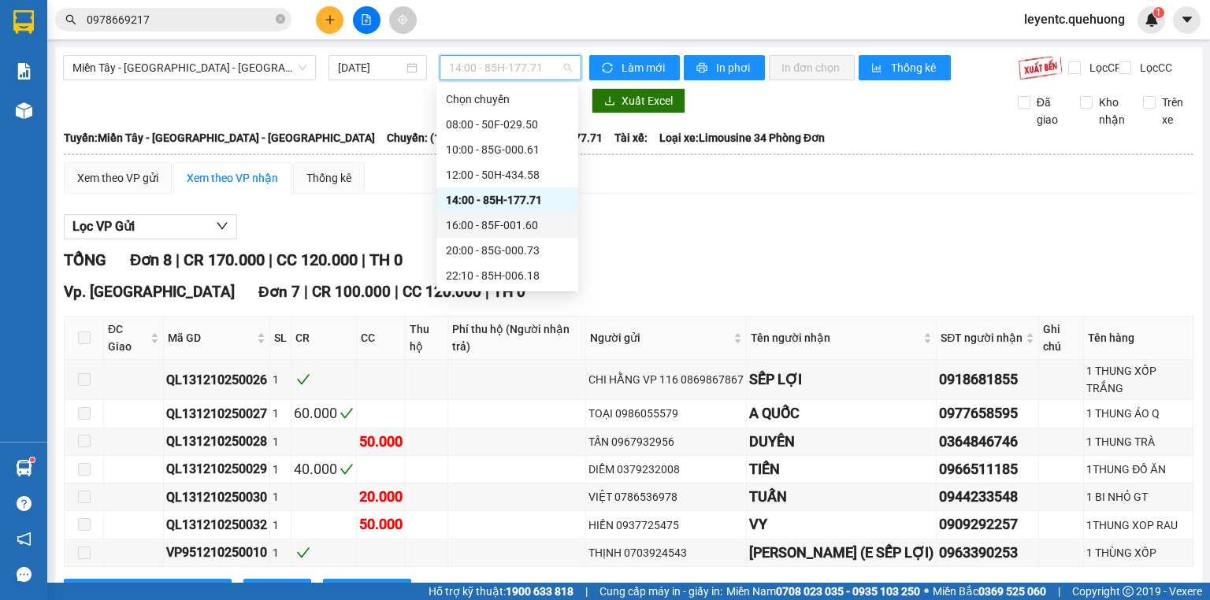
click at [514, 217] on div "16:00 - 85F-001.60" at bounding box center [507, 225] width 123 height 17
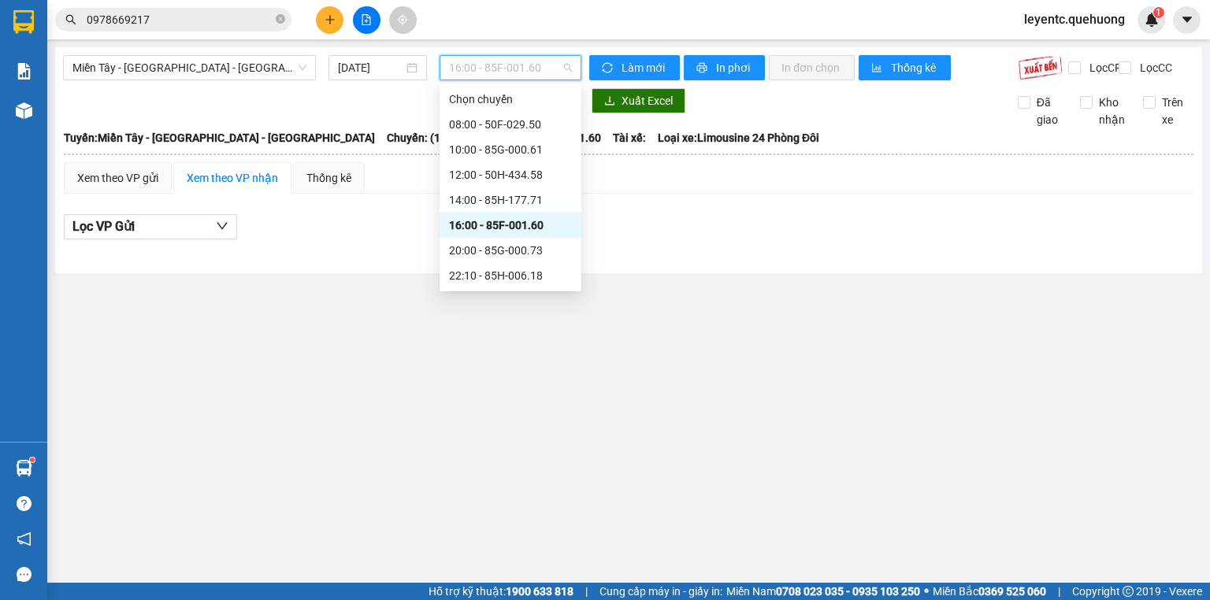
click at [515, 69] on span "16:00 - 85F-001.60" at bounding box center [511, 68] width 124 height 24
click at [501, 253] on div "20:00 - 85G-000.73" at bounding box center [510, 250] width 123 height 17
click at [491, 69] on span "20:00 - 85G-000.73" at bounding box center [511, 68] width 124 height 24
click at [509, 281] on div "22:10 - 85H-006.18" at bounding box center [510, 275] width 123 height 17
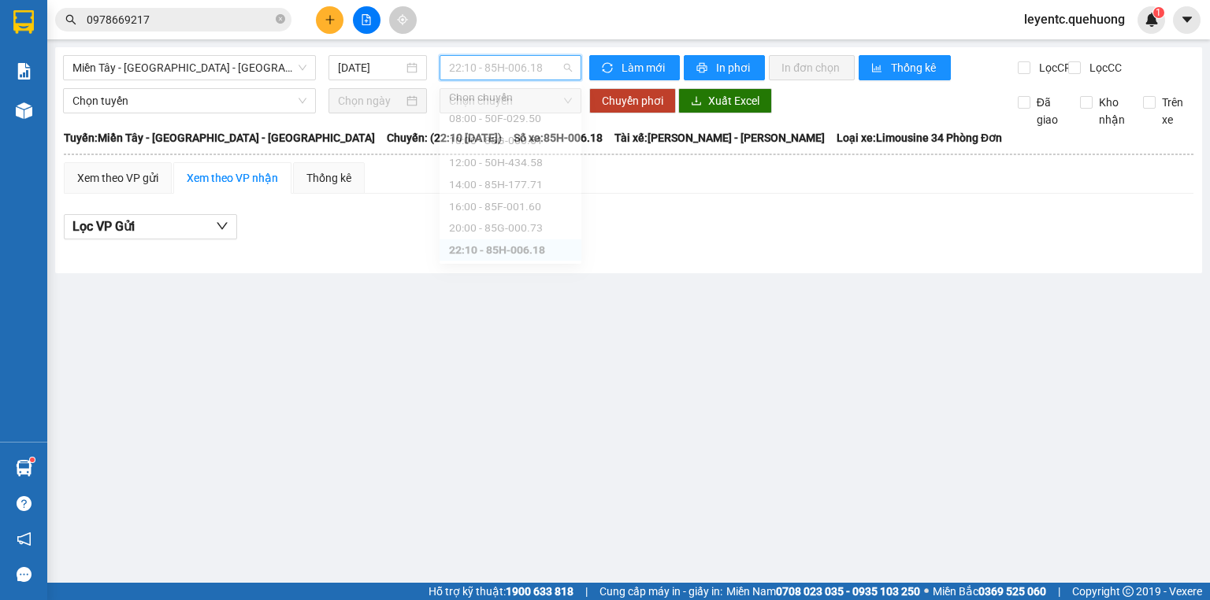
click at [521, 67] on span "22:10 - 85H-006.18" at bounding box center [511, 68] width 124 height 24
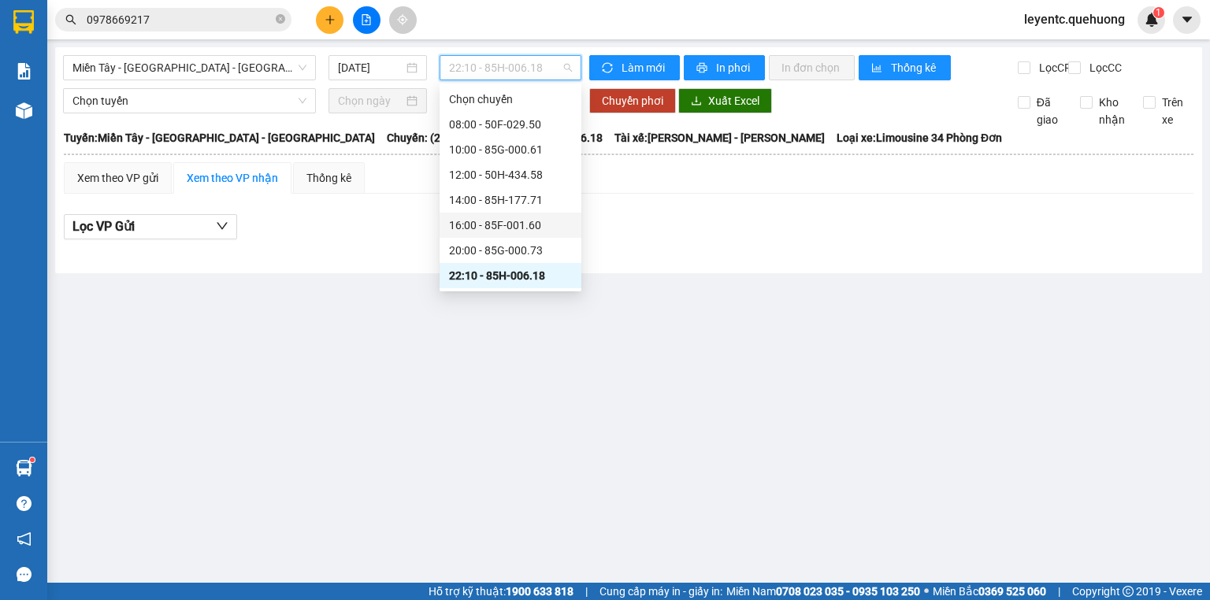
scroll to position [126, 0]
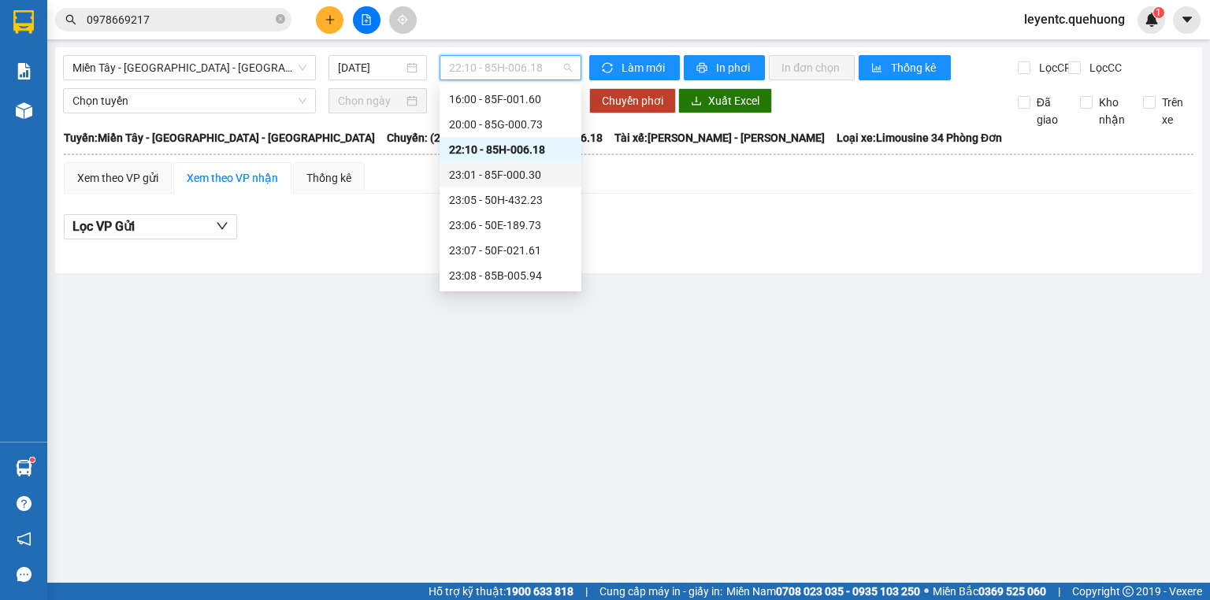
click at [521, 173] on div "23:01 - 85F-000.30" at bounding box center [510, 174] width 123 height 17
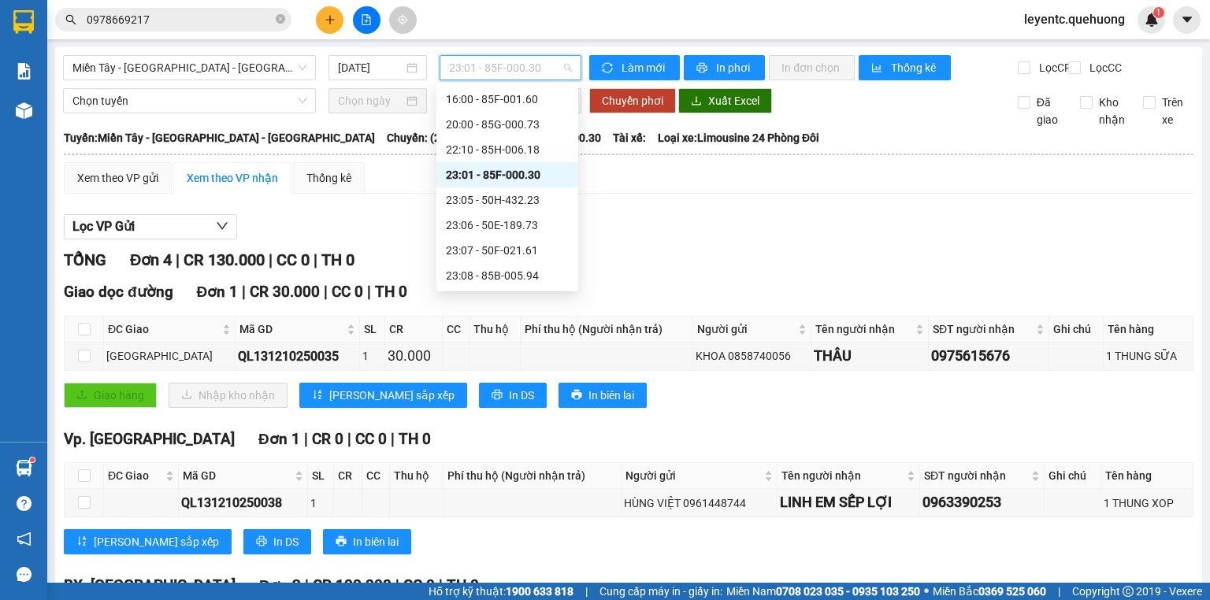
click at [492, 69] on span "23:01 - 85F-000.30" at bounding box center [511, 68] width 124 height 24
click at [482, 199] on div "23:05 - 50H-432.23" at bounding box center [507, 199] width 123 height 17
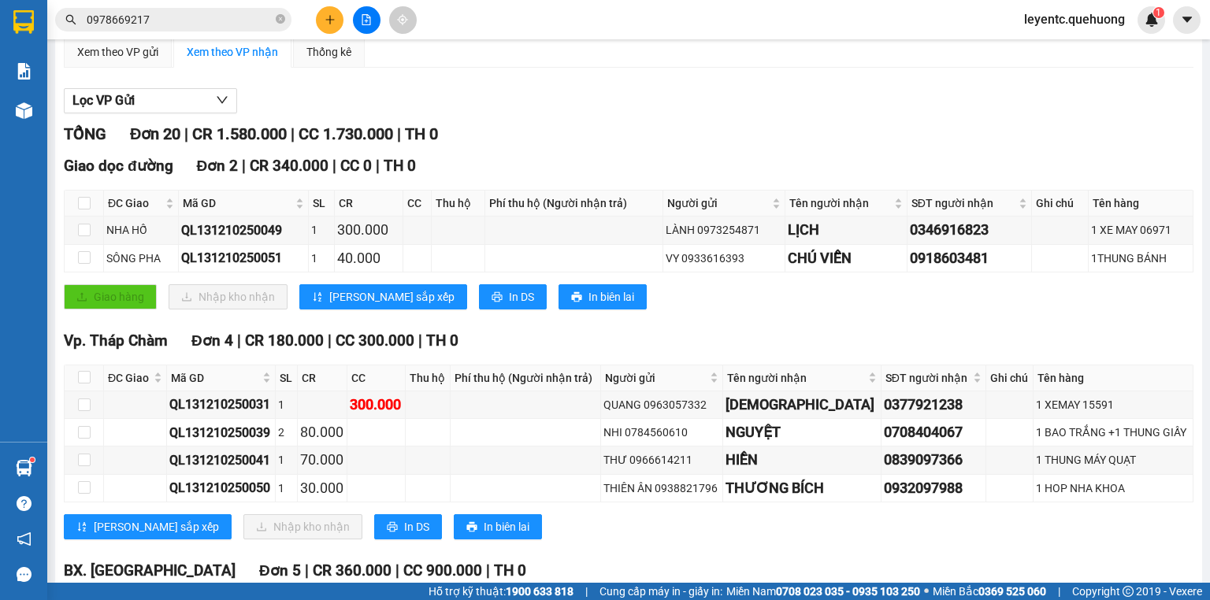
scroll to position [189, 0]
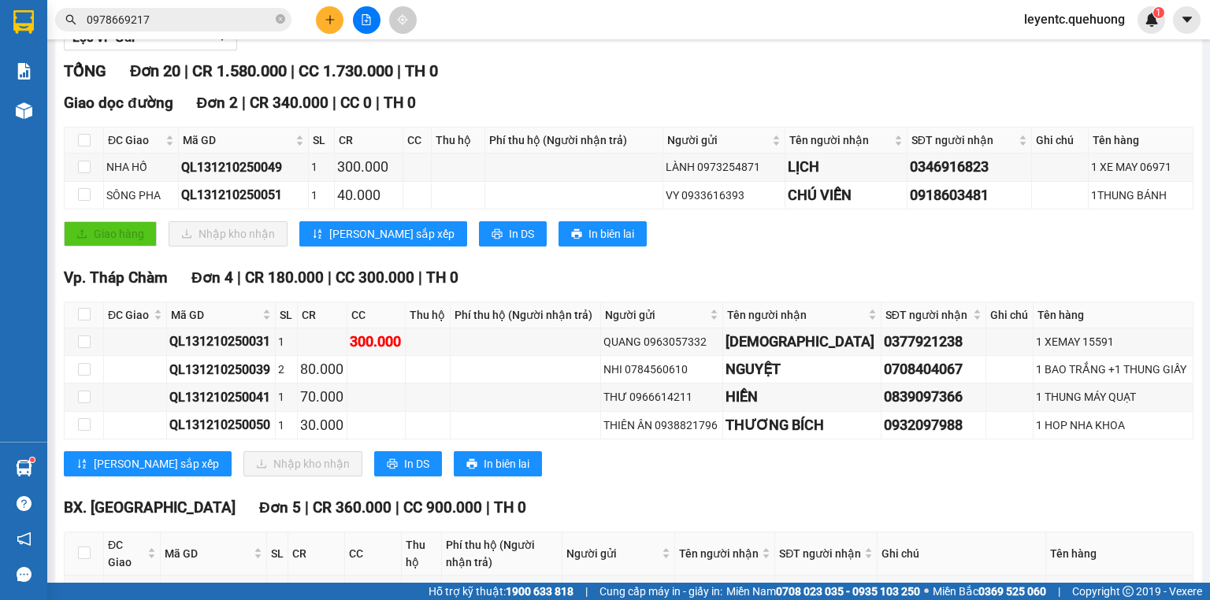
click at [347, 460] on div "Vp. Tháp Chàm Đơn 4 | CR 180.000 | CC 300.000 | TH 0 ĐC Giao Mã GD SL CR CC Thu…" at bounding box center [629, 377] width 1130 height 222
click at [404, 473] on span "In DS" at bounding box center [416, 463] width 25 height 17
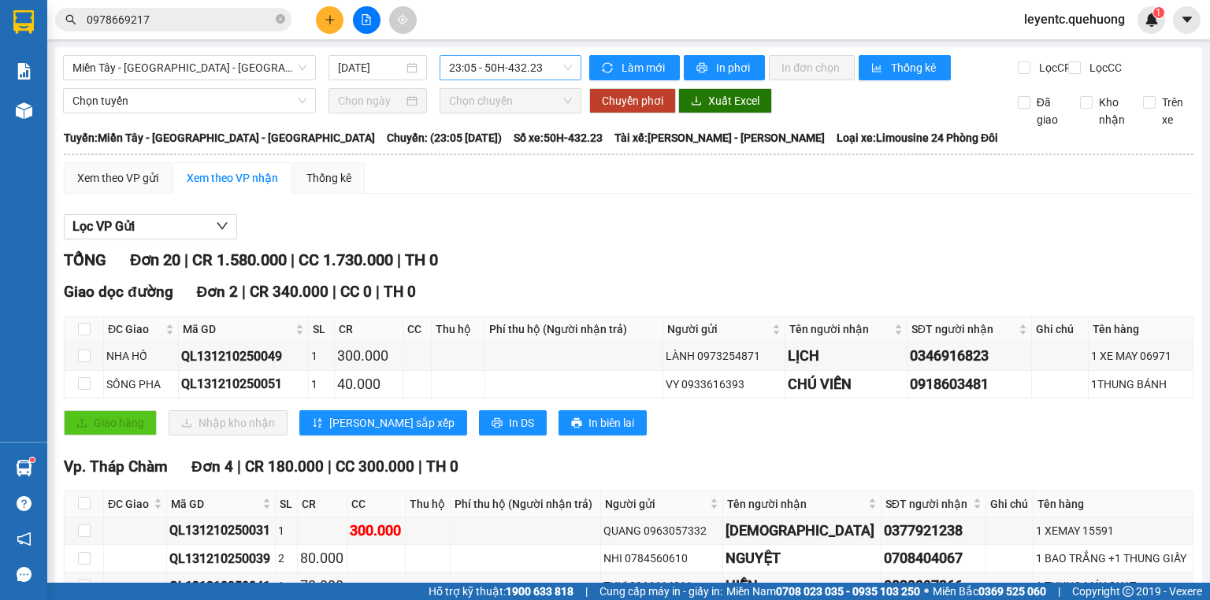
click at [553, 65] on span "23:05 - 50H-432.23" at bounding box center [511, 68] width 124 height 24
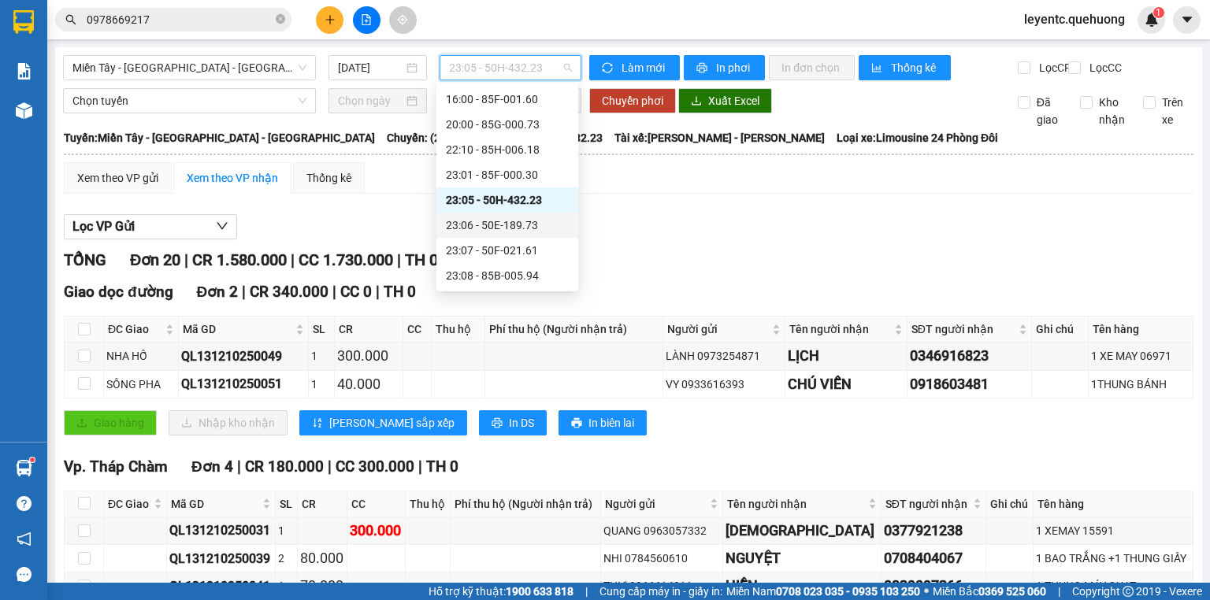
click at [526, 230] on div "23:06 - 50E-189.73" at bounding box center [507, 225] width 123 height 17
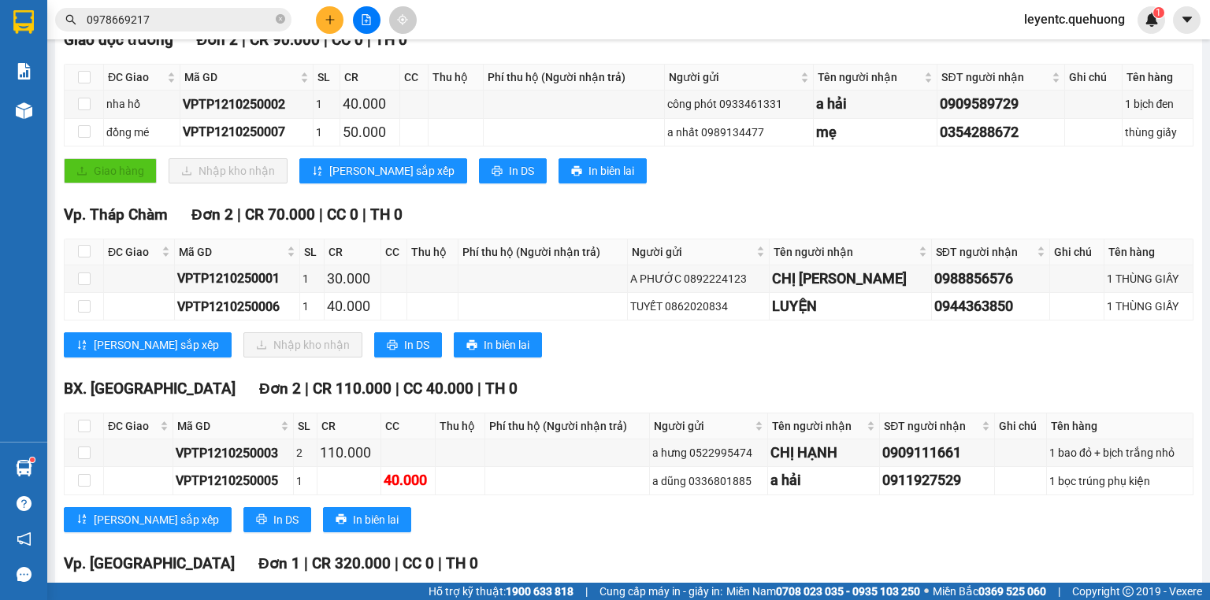
scroll to position [315, 0]
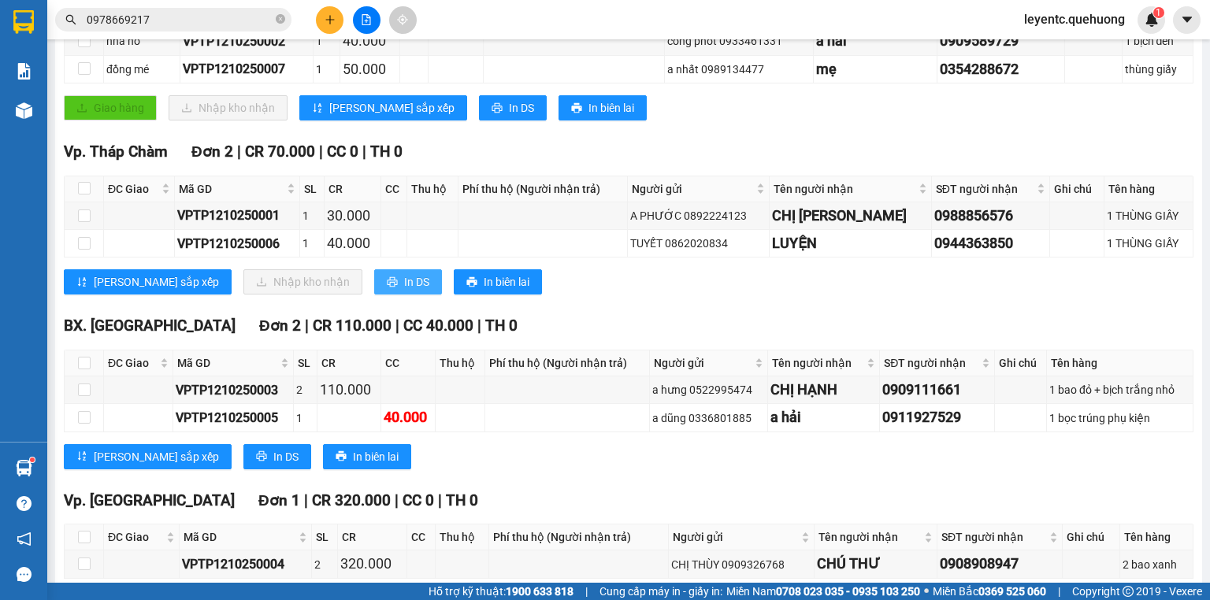
click at [374, 294] on button "In DS" at bounding box center [408, 281] width 68 height 25
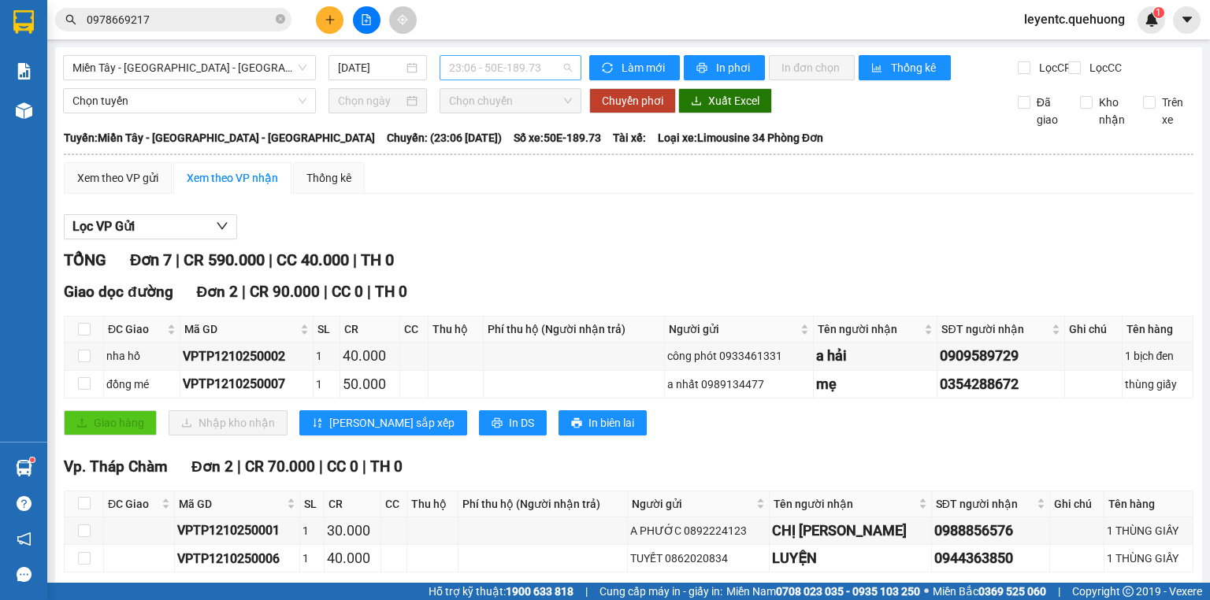
click at [468, 74] on span "23:06 - 50E-189.73" at bounding box center [511, 68] width 124 height 24
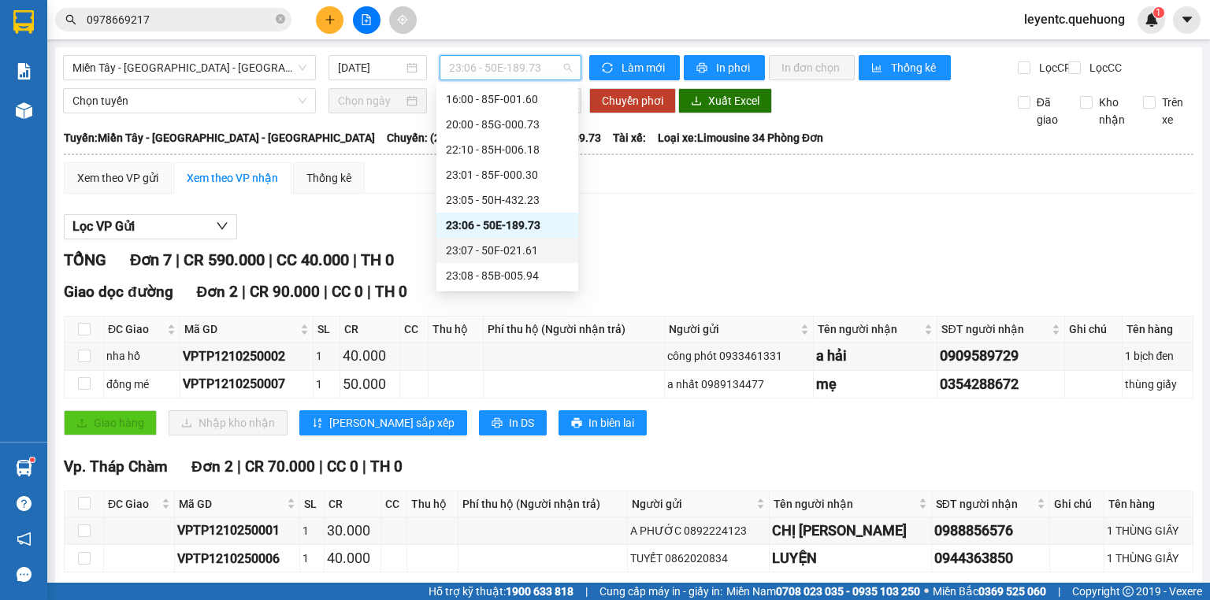
click at [479, 256] on div "23:07 - 50F-021.61" at bounding box center [507, 250] width 123 height 17
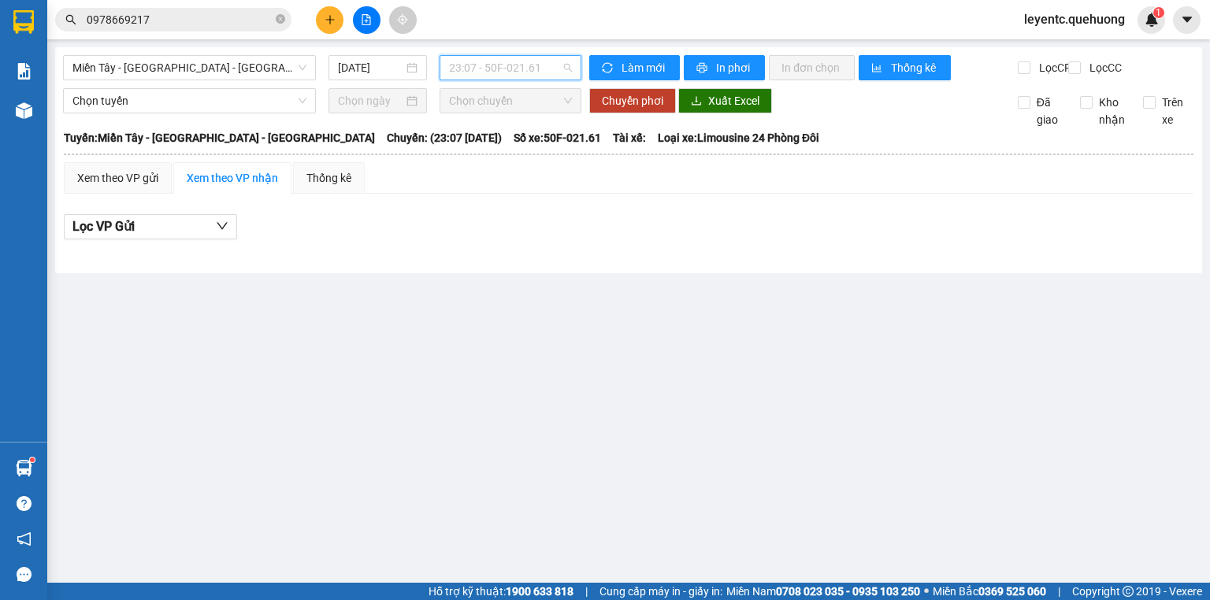
click at [537, 70] on span "23:07 - 50F-021.61" at bounding box center [511, 68] width 124 height 24
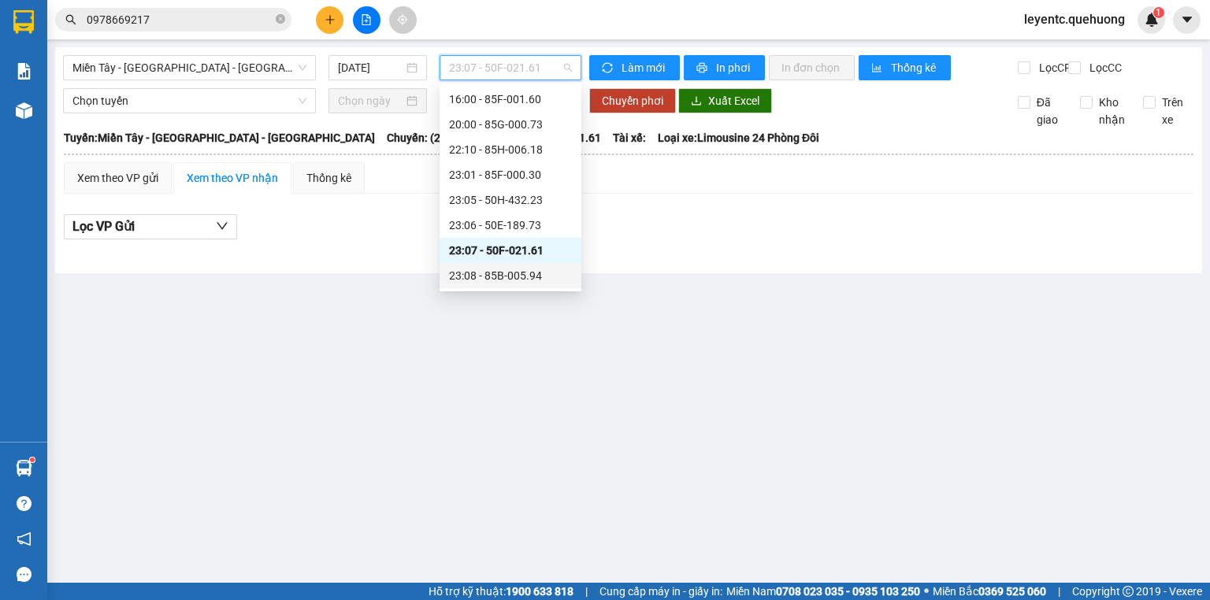
click at [520, 277] on div "23:08 - 85B-005.94" at bounding box center [510, 275] width 123 height 17
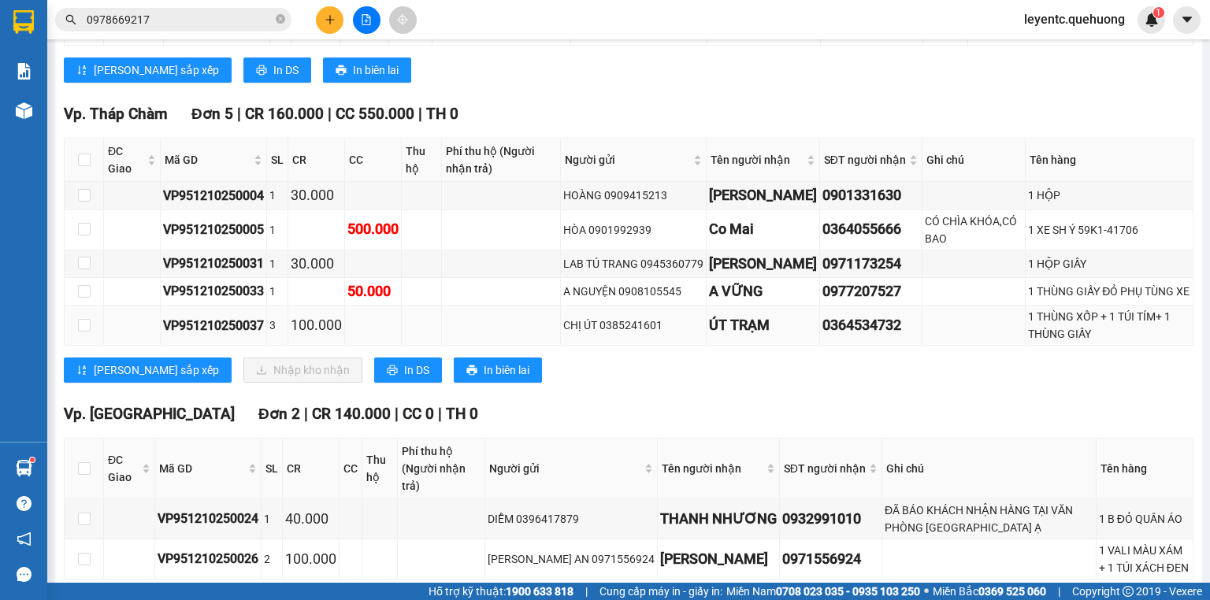
scroll to position [1447, 0]
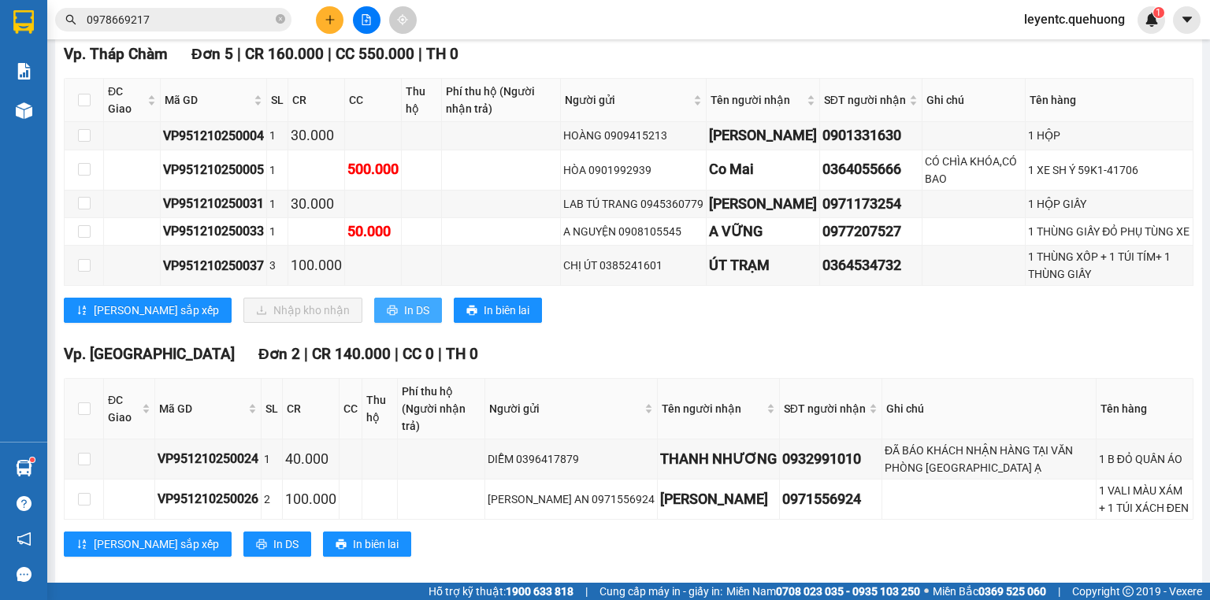
click at [404, 310] on span "In DS" at bounding box center [416, 310] width 25 height 17
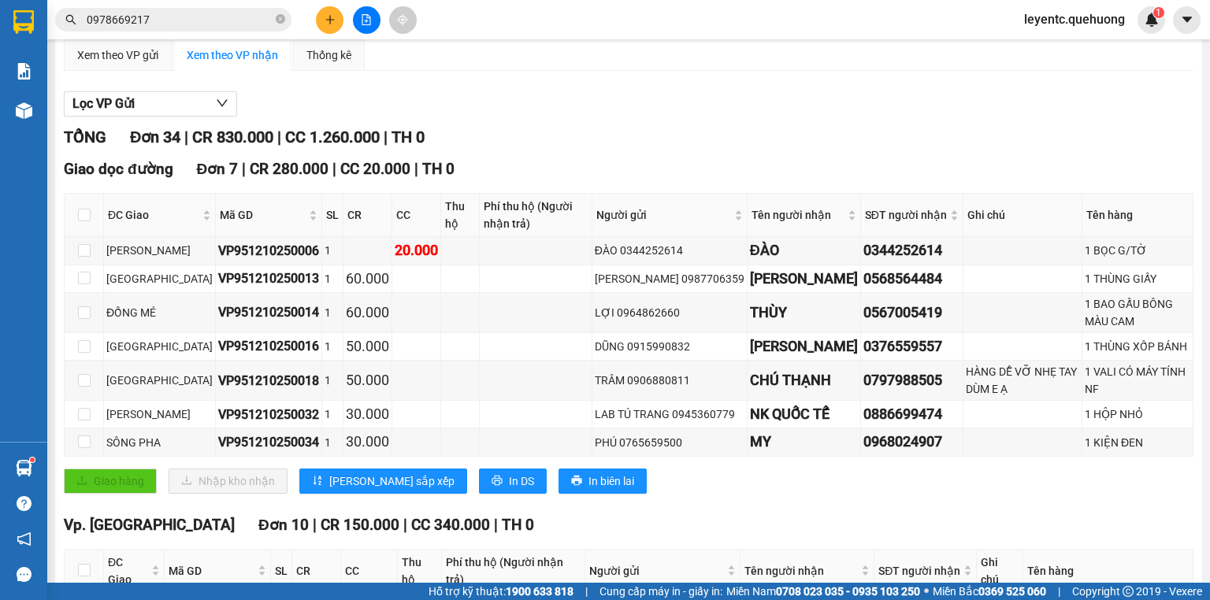
scroll to position [0, 0]
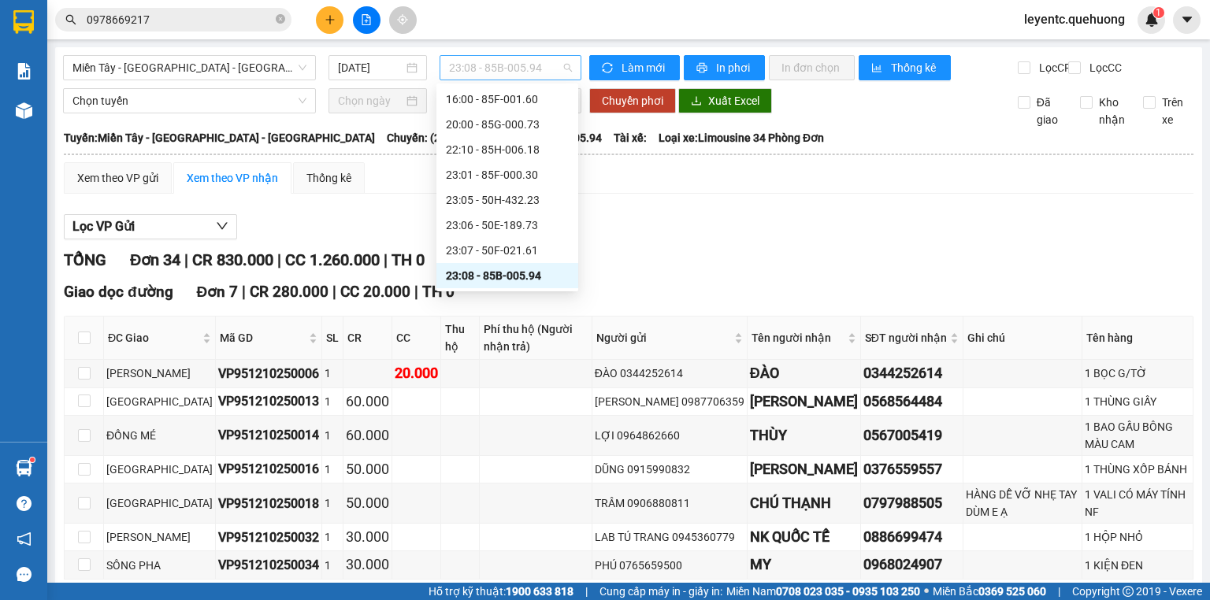
click at [548, 68] on span "23:08 - 85B-005.94" at bounding box center [511, 68] width 124 height 24
click at [530, 274] on div "23:59 - (Đã hủy)" at bounding box center [507, 275] width 123 height 17
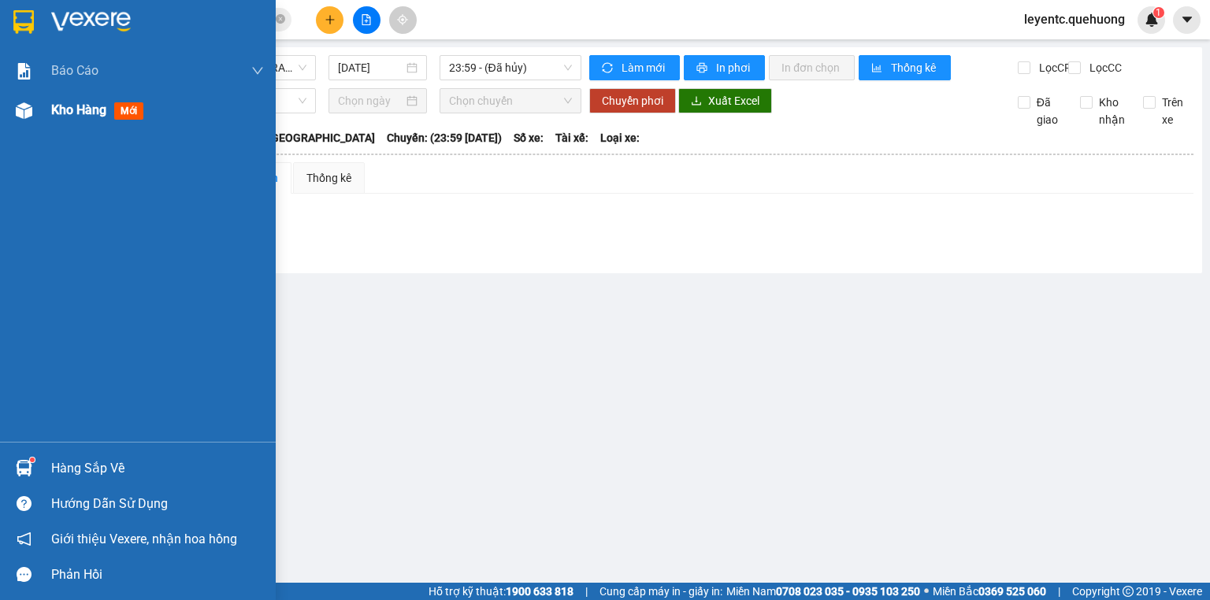
click at [94, 107] on span "Kho hàng" at bounding box center [78, 109] width 55 height 15
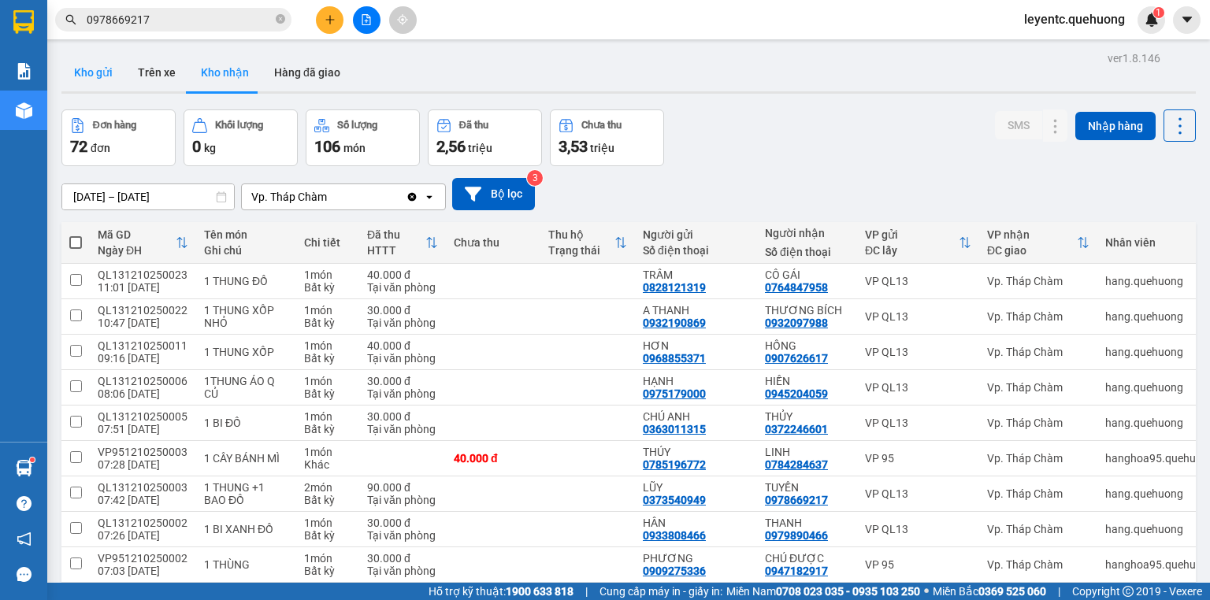
click at [95, 66] on button "Kho gửi" at bounding box center [93, 73] width 64 height 38
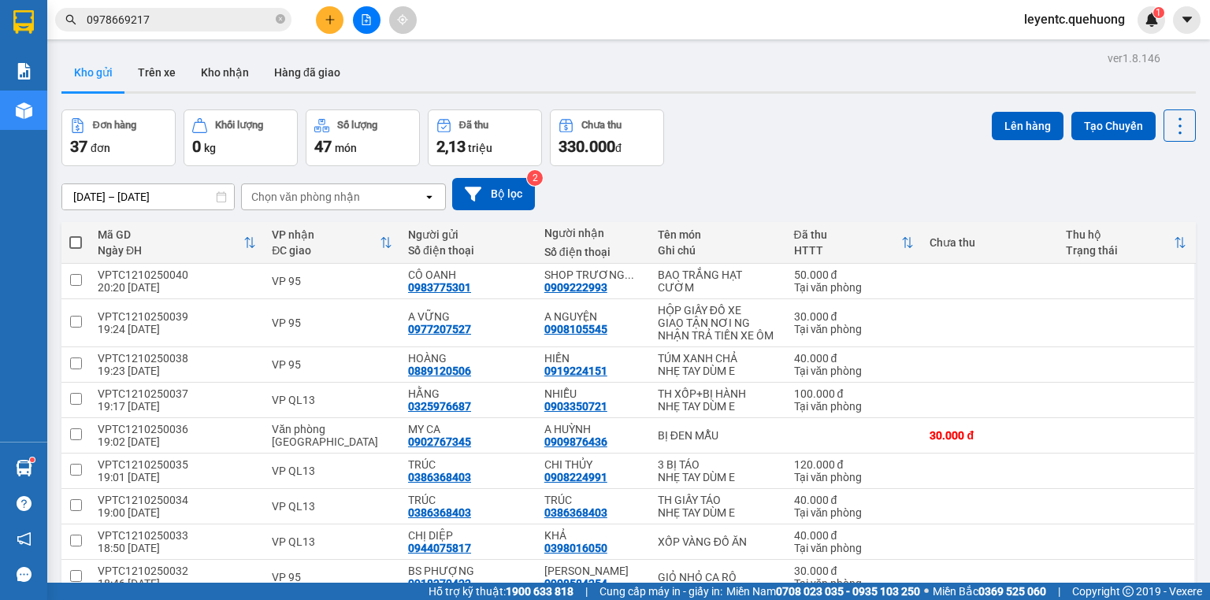
click at [76, 232] on th at bounding box center [75, 243] width 28 height 42
click at [76, 238] on span at bounding box center [75, 242] width 13 height 13
click at [76, 235] on input "checkbox" at bounding box center [76, 235] width 0 height 0
checkbox input "true"
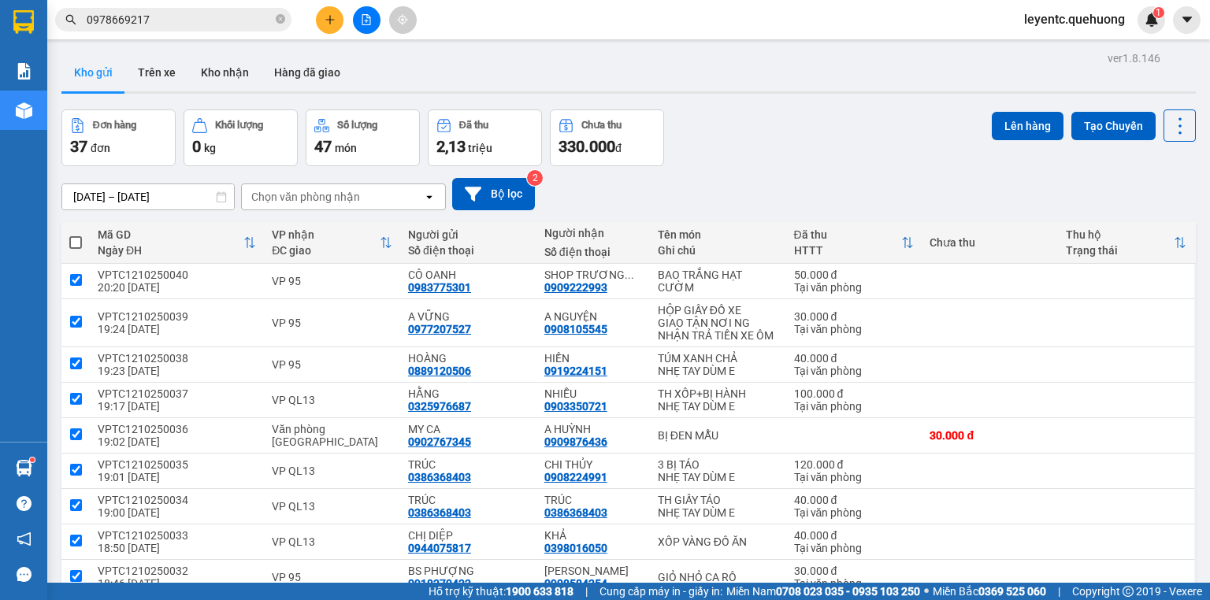
checkbox input "true"
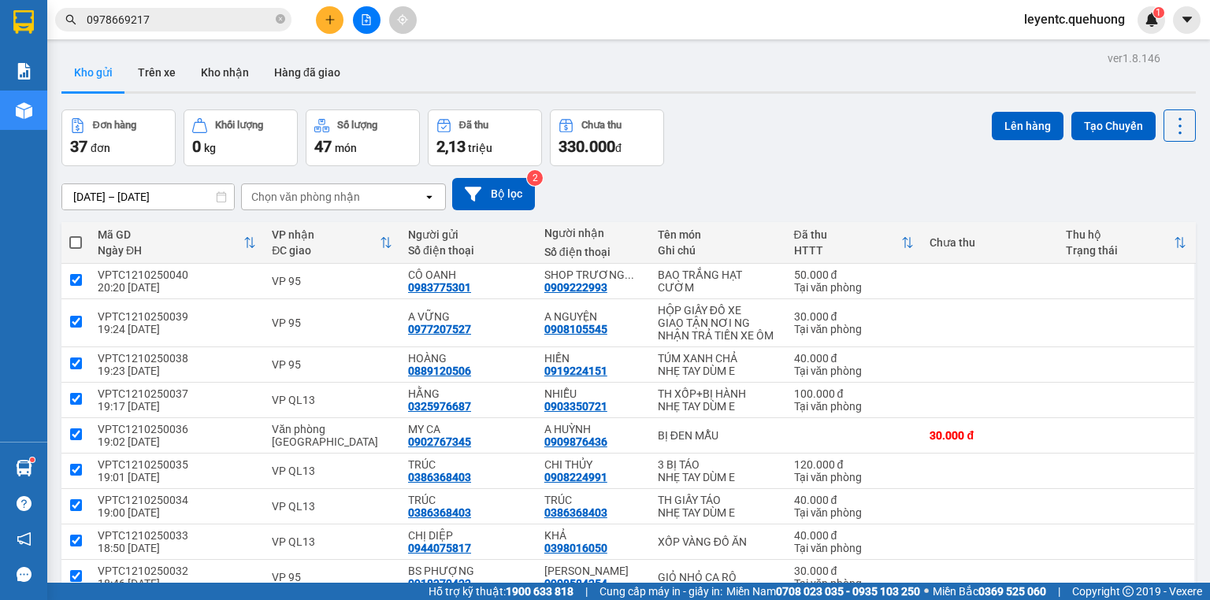
checkbox input "true"
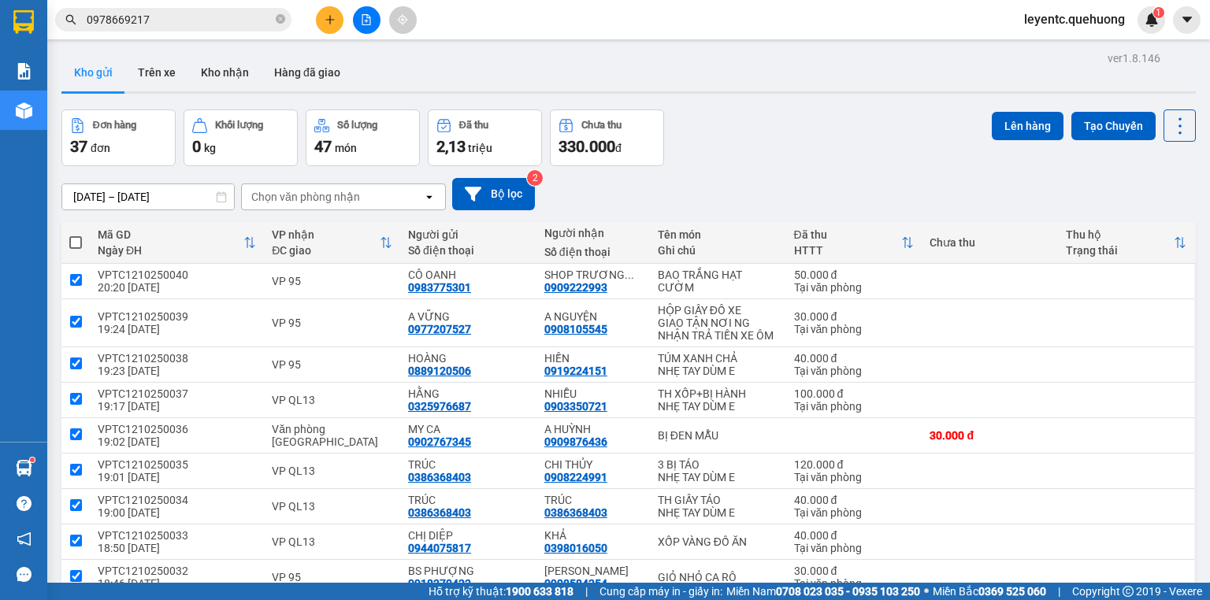
checkbox input "true"
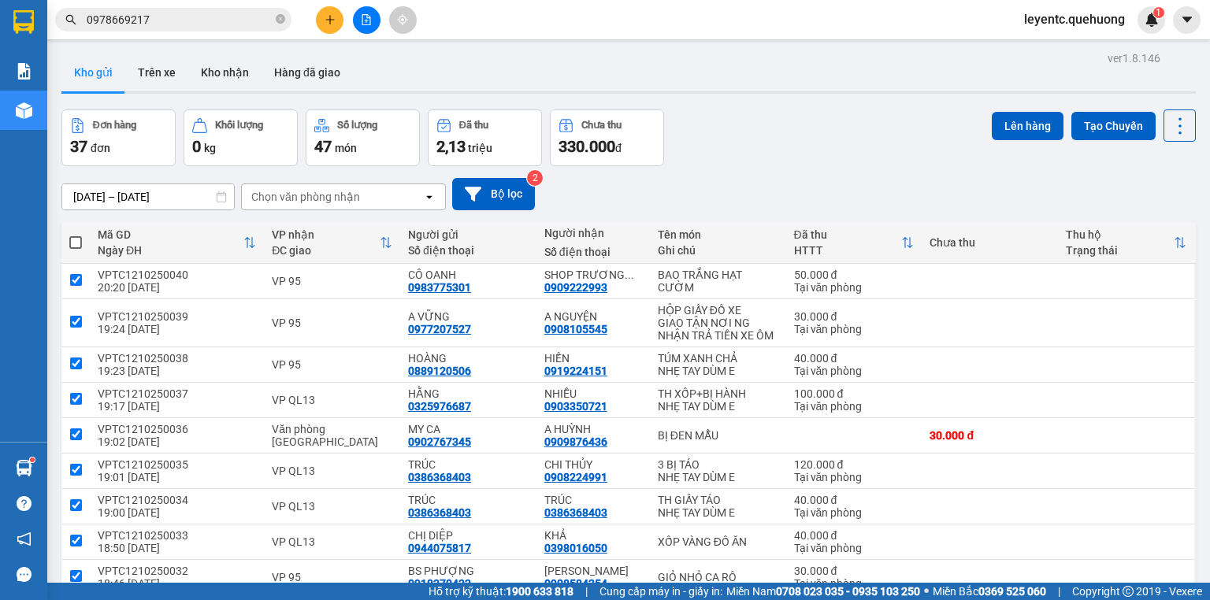
checkbox input "true"
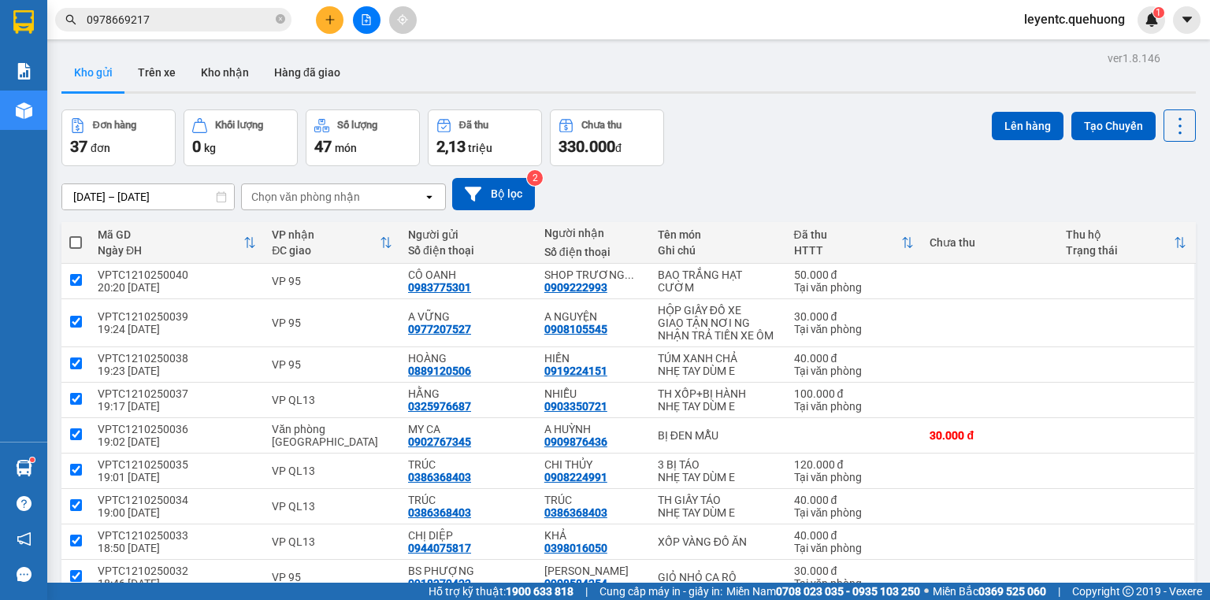
checkbox input "true"
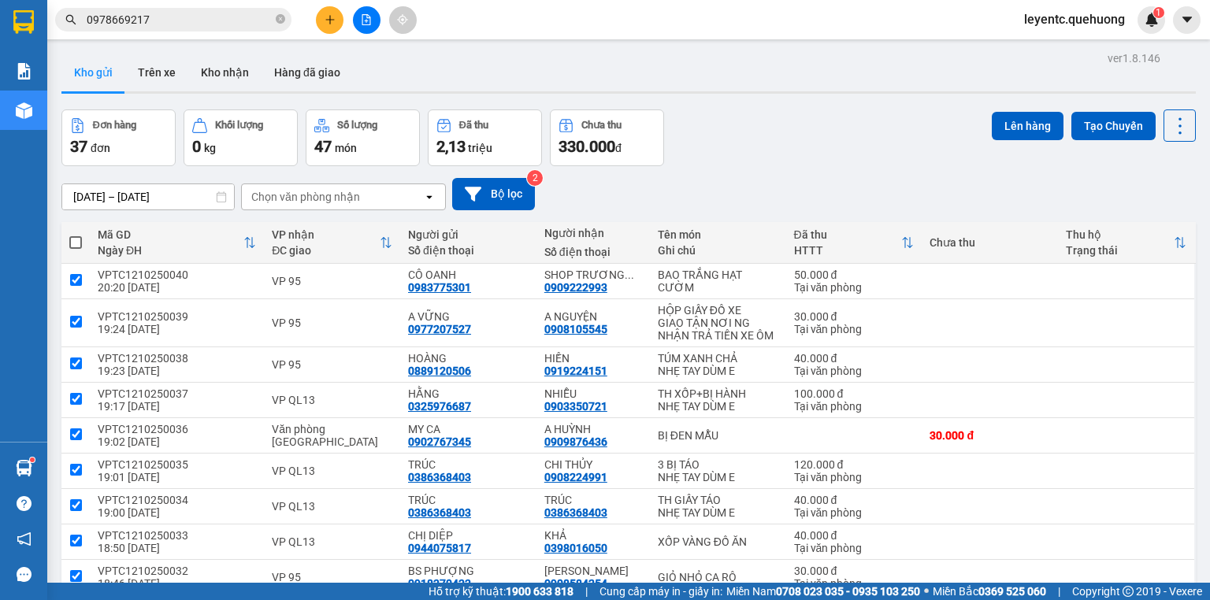
checkbox input "true"
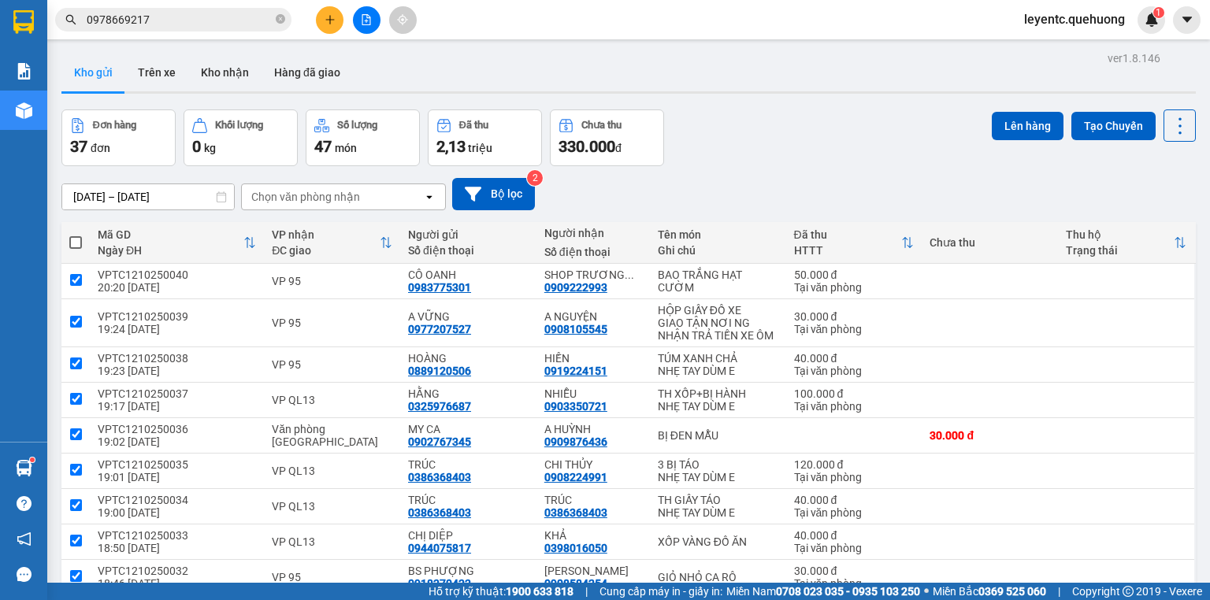
checkbox input "true"
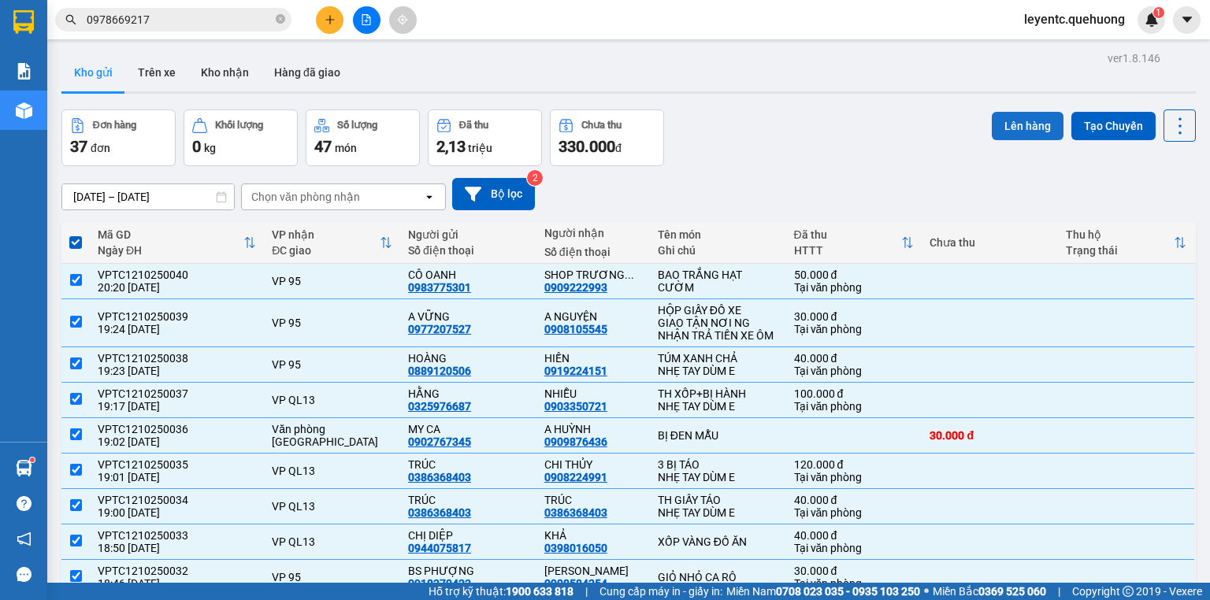
click at [1021, 117] on button "Lên hàng" at bounding box center [1028, 126] width 72 height 28
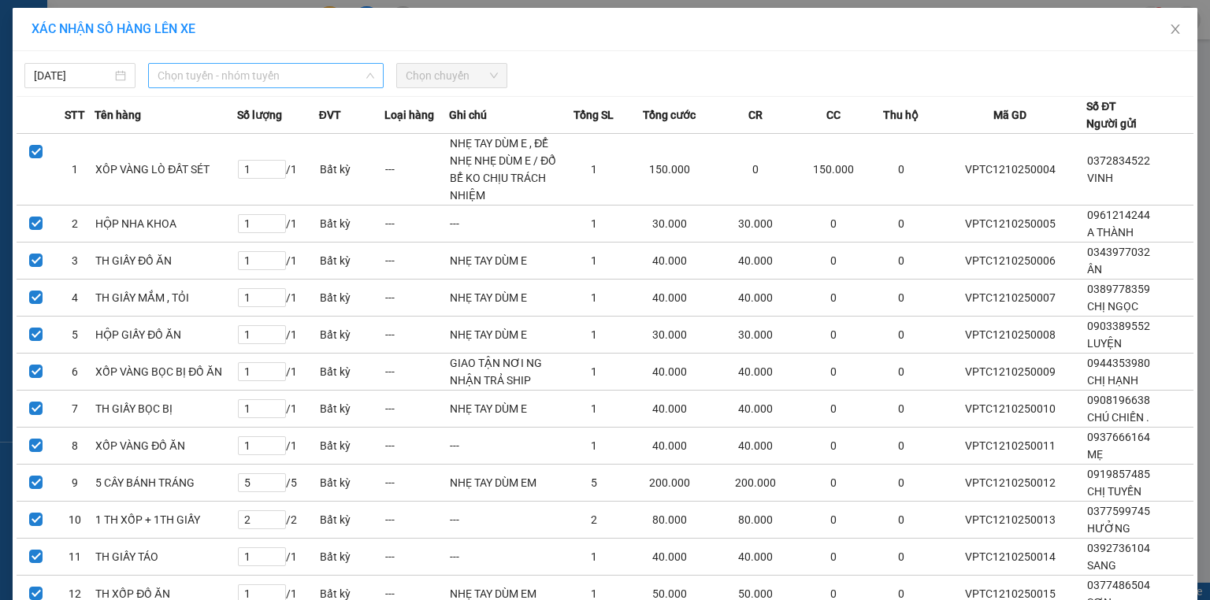
click at [232, 72] on span "Chọn tuyến - nhóm tuyến" at bounding box center [266, 76] width 217 height 24
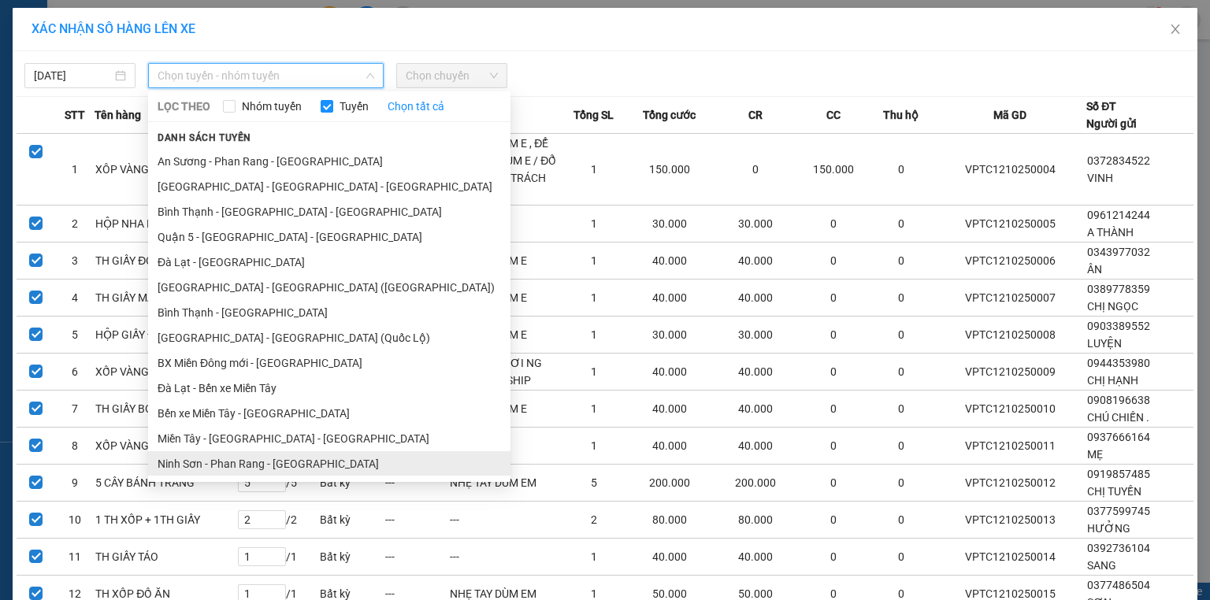
click at [290, 144] on div "Danh sách tuyến [GEOGRAPHIC_DATA] - [GEOGRAPHIC_DATA] - [GEOGRAPHIC_DATA] Quận …" at bounding box center [329, 302] width 362 height 348
click at [307, 456] on li "Ninh Sơn - Phan Rang - [GEOGRAPHIC_DATA]" at bounding box center [329, 464] width 362 height 25
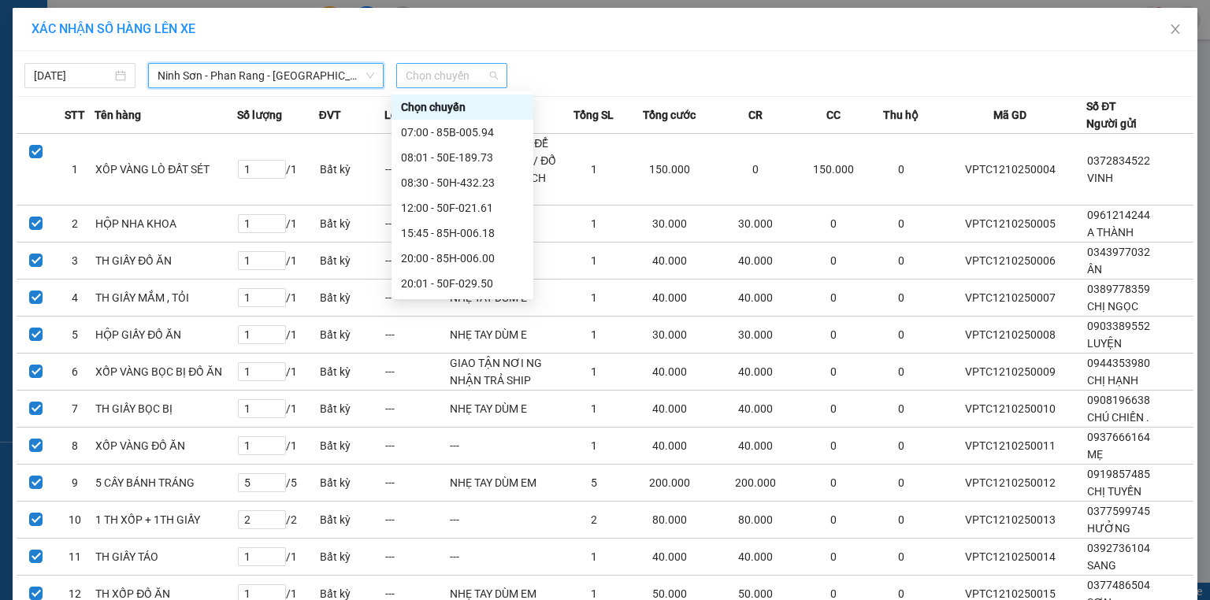
click at [469, 80] on span "Chọn chuyến" at bounding box center [452, 76] width 92 height 24
click at [474, 264] on div "20:00 - 85H-006.00" at bounding box center [462, 258] width 123 height 17
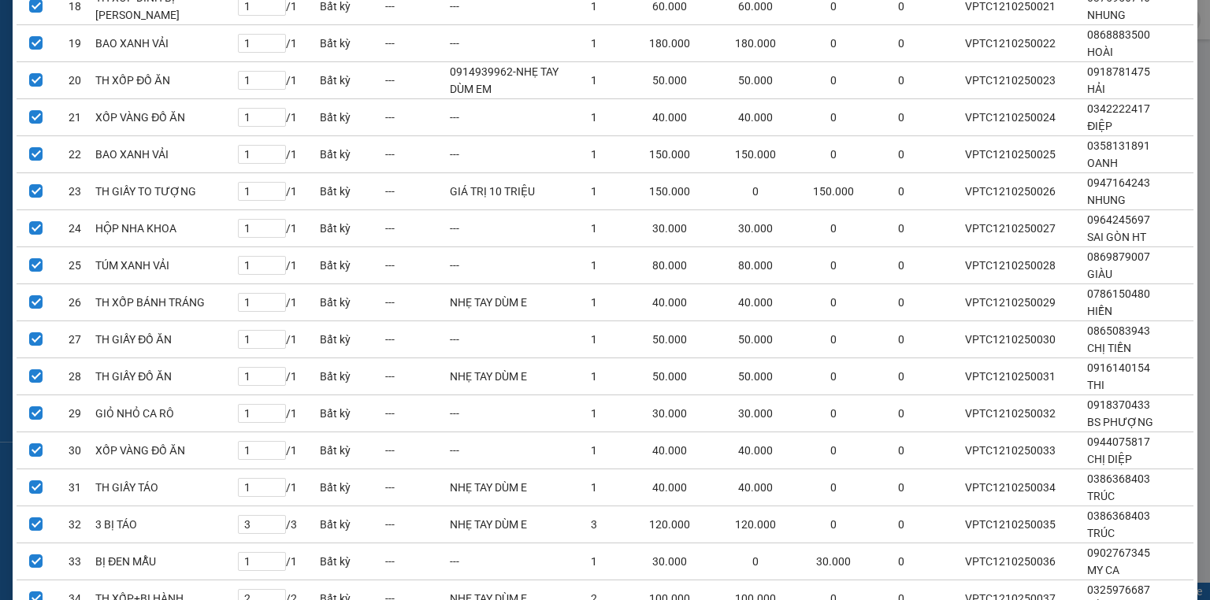
scroll to position [1065, 0]
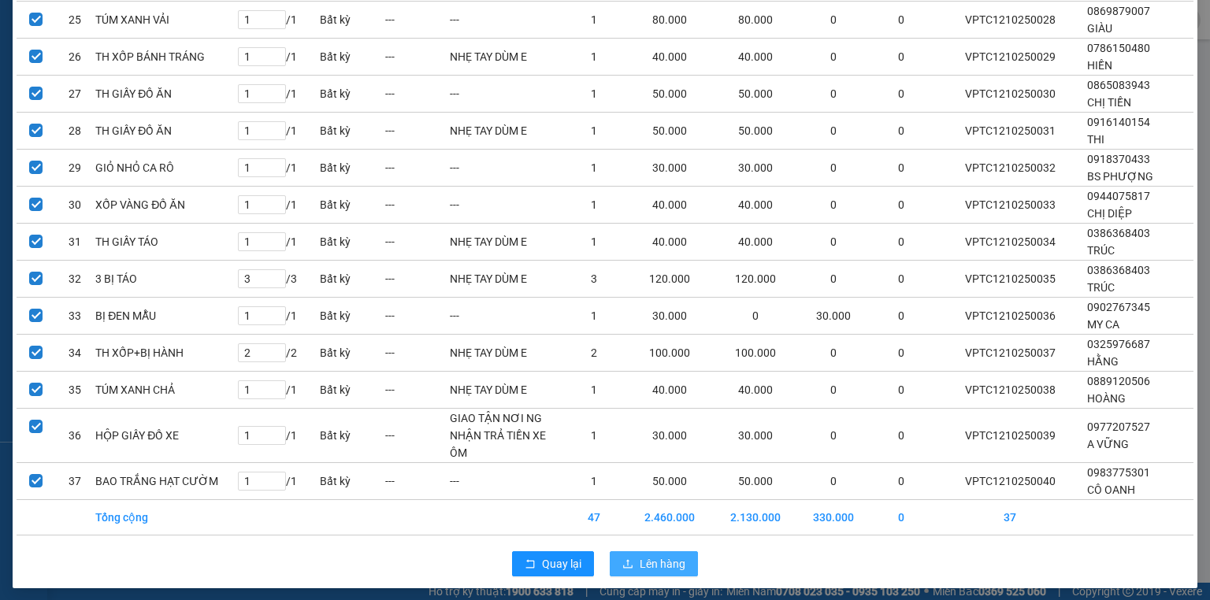
click at [658, 556] on span "Lên hàng" at bounding box center [663, 564] width 46 height 17
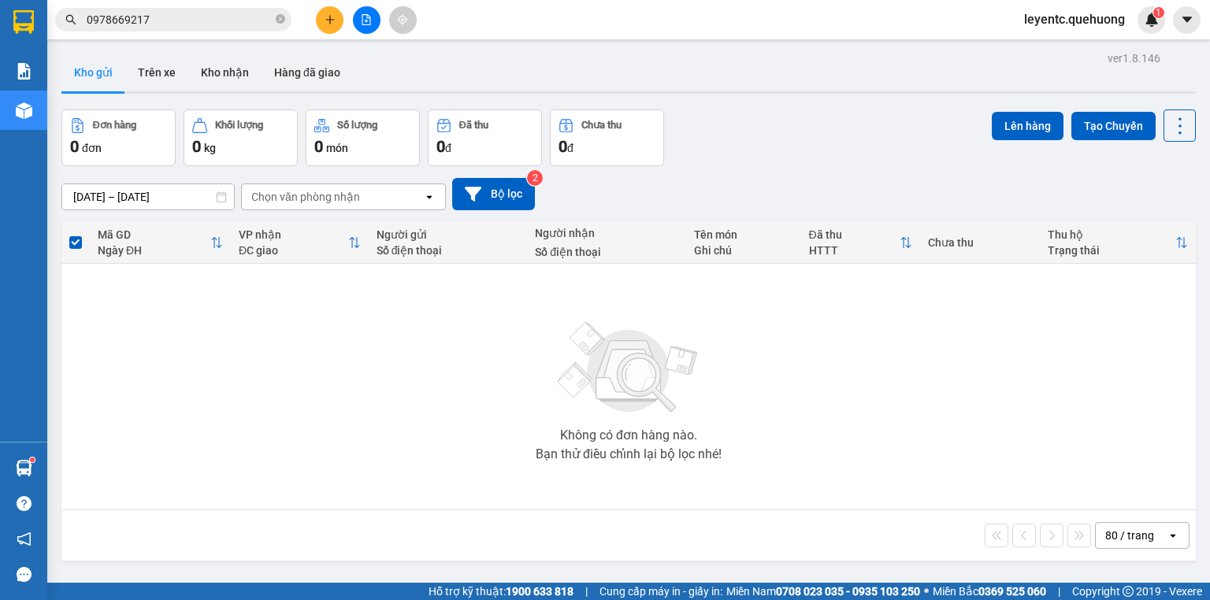
click at [359, 17] on button at bounding box center [367, 20] width 28 height 28
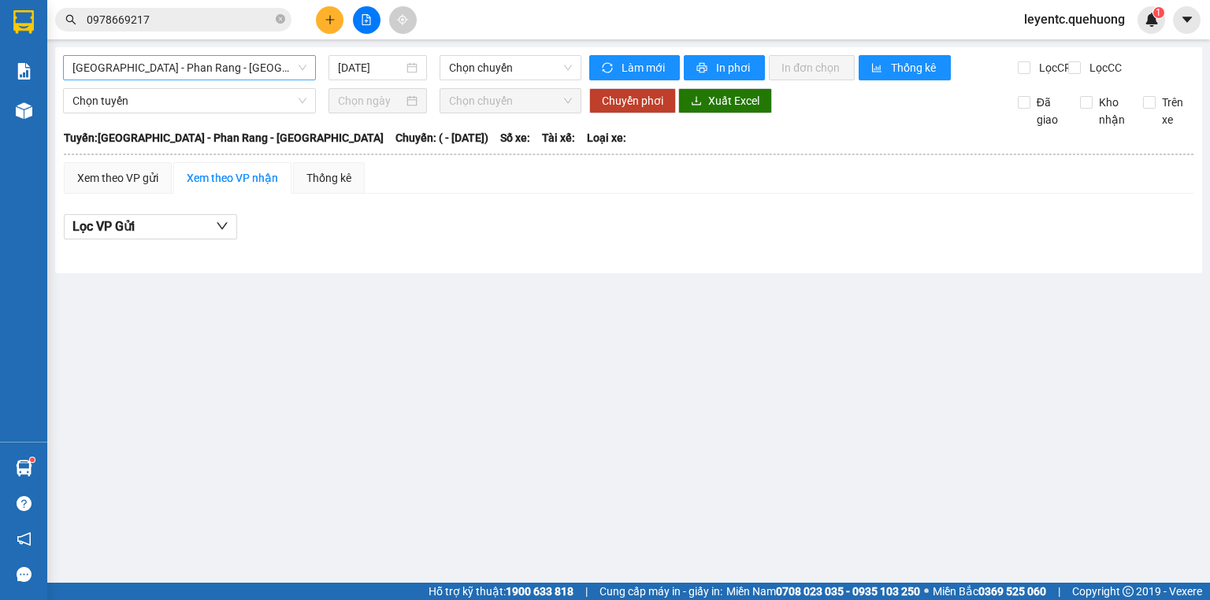
click at [281, 64] on span "[GEOGRAPHIC_DATA] - Phan Rang - [GEOGRAPHIC_DATA]" at bounding box center [189, 68] width 234 height 24
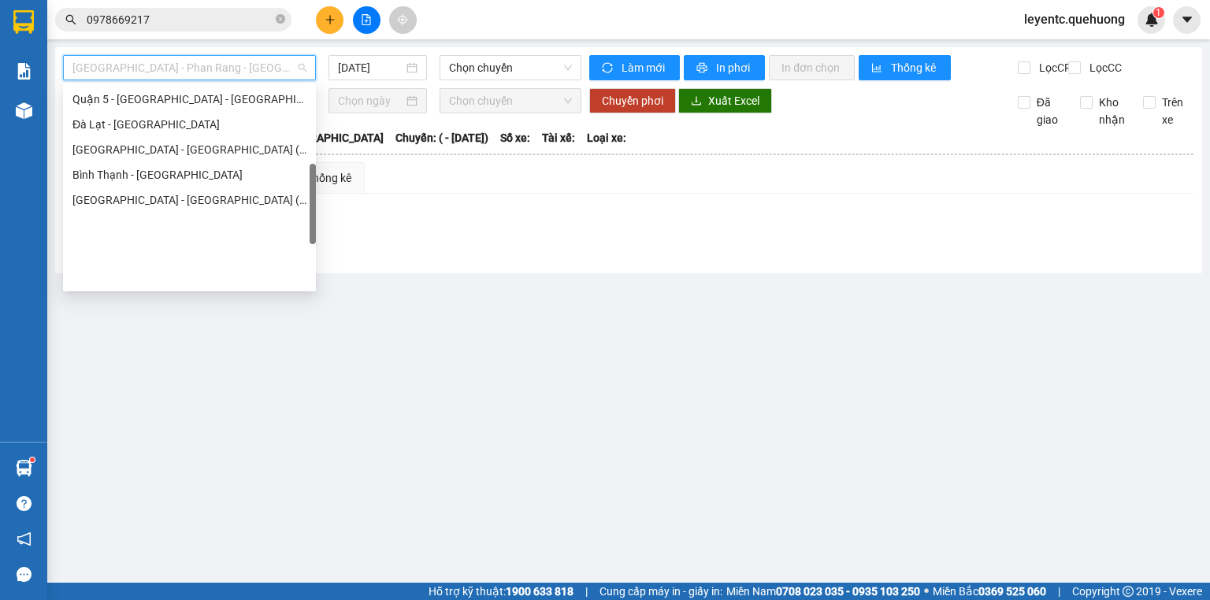
scroll to position [429, 0]
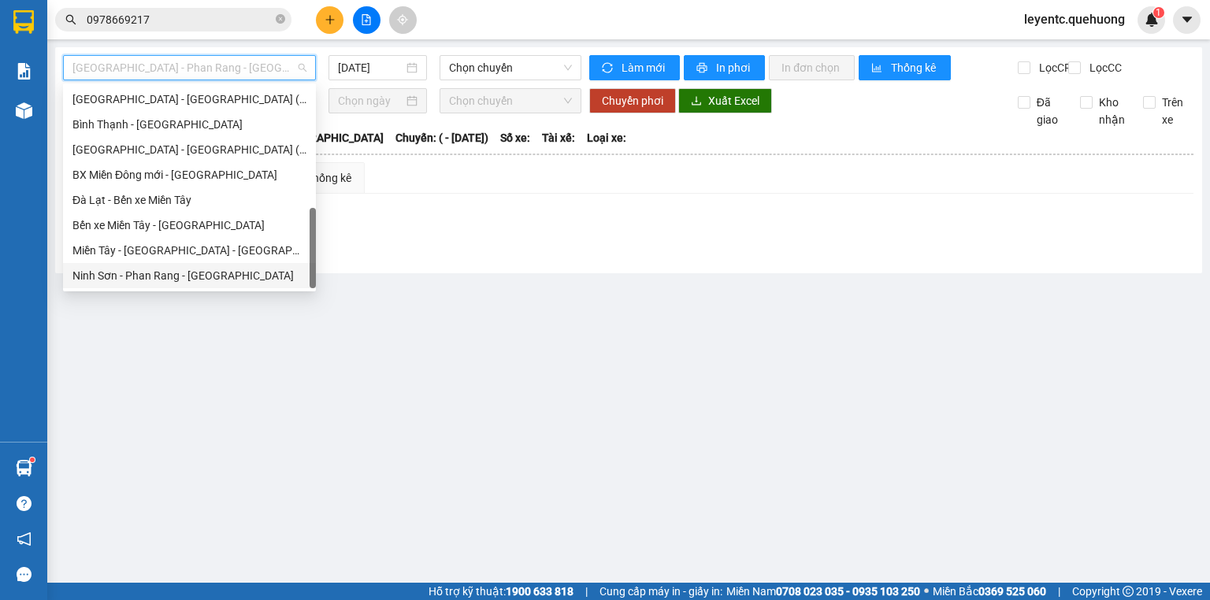
click at [211, 276] on div "Ninh Sơn - Phan Rang - [GEOGRAPHIC_DATA]" at bounding box center [189, 275] width 234 height 17
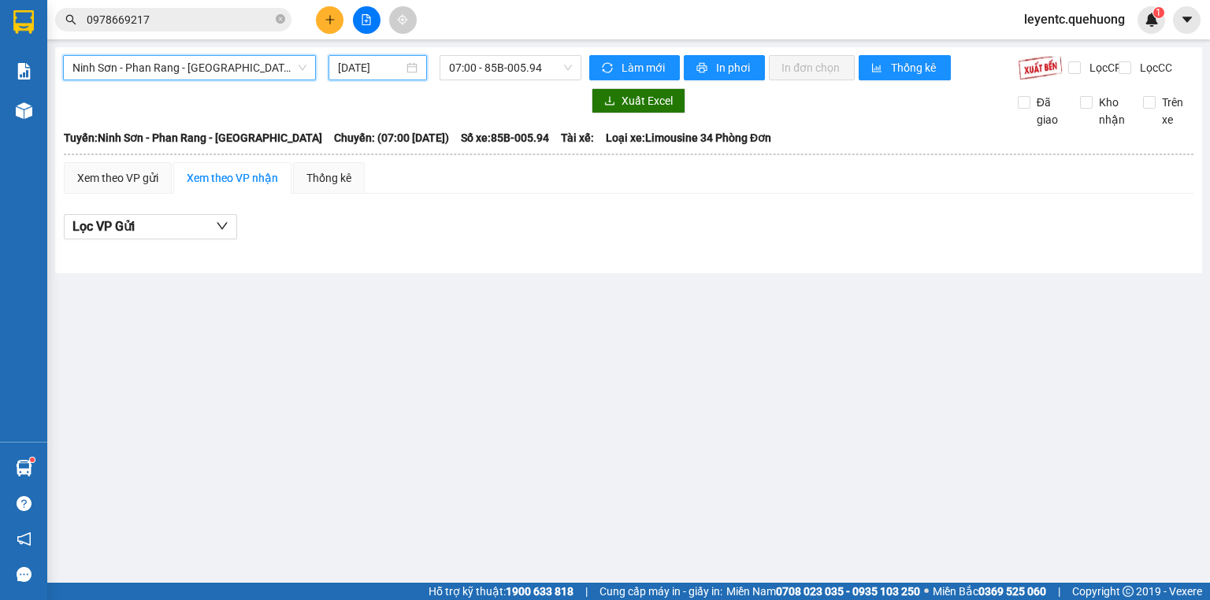
click at [378, 63] on input "[DATE]" at bounding box center [370, 67] width 65 height 17
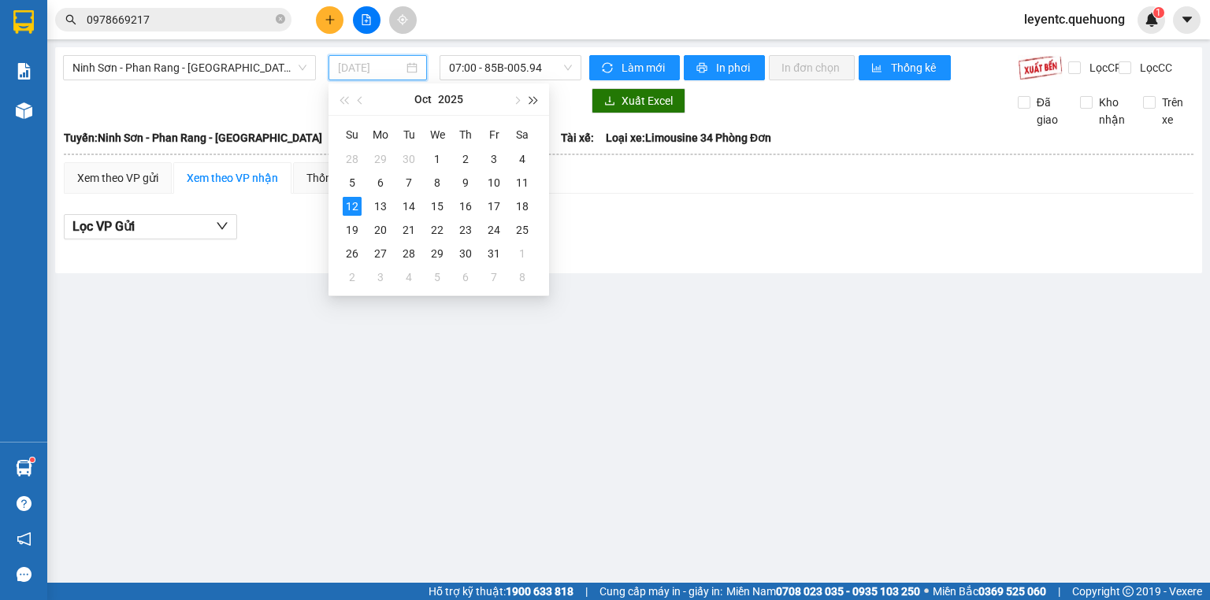
type input "[DATE]"
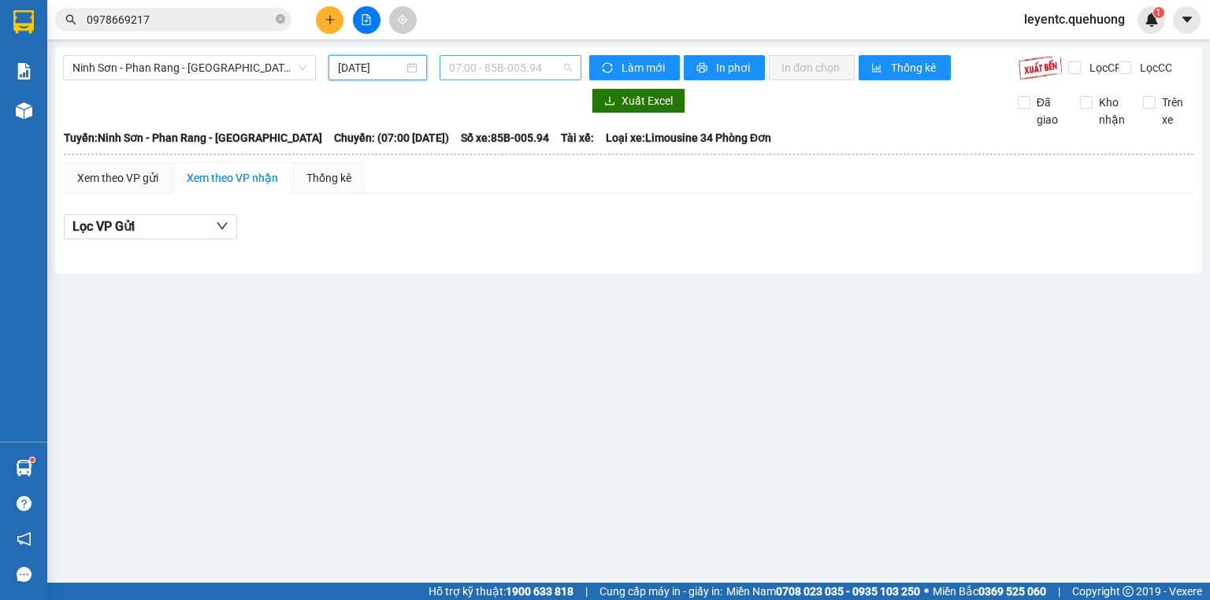
click at [535, 66] on span "07:00 - 85B-005.94" at bounding box center [511, 68] width 124 height 24
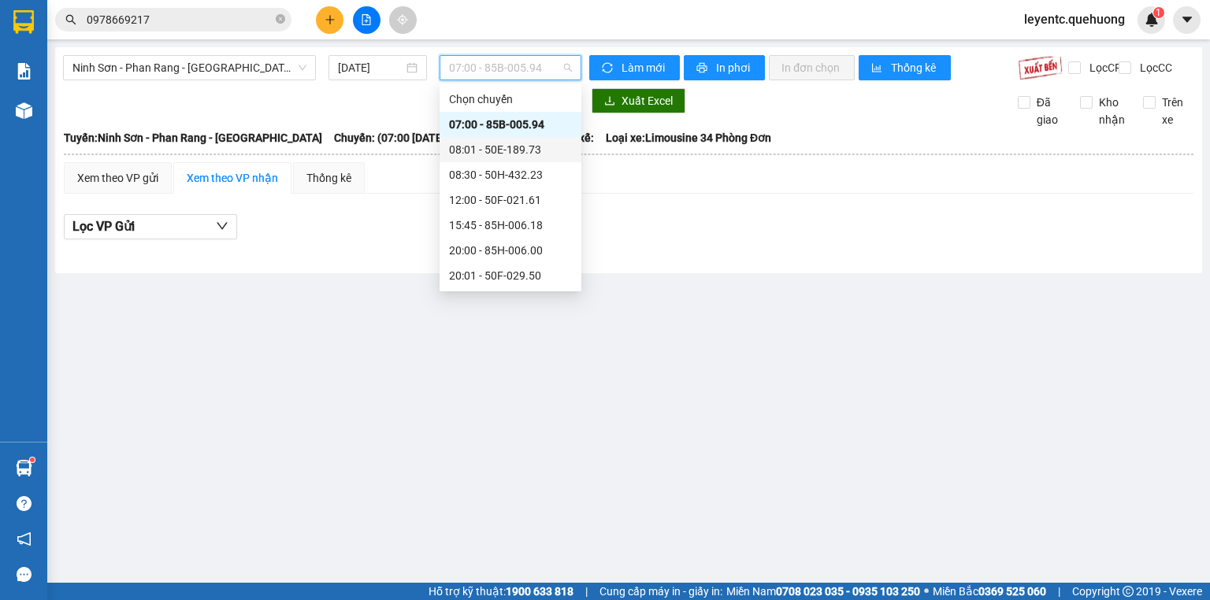
click at [523, 156] on div "08:01 - 50E-189.73" at bounding box center [510, 149] width 123 height 17
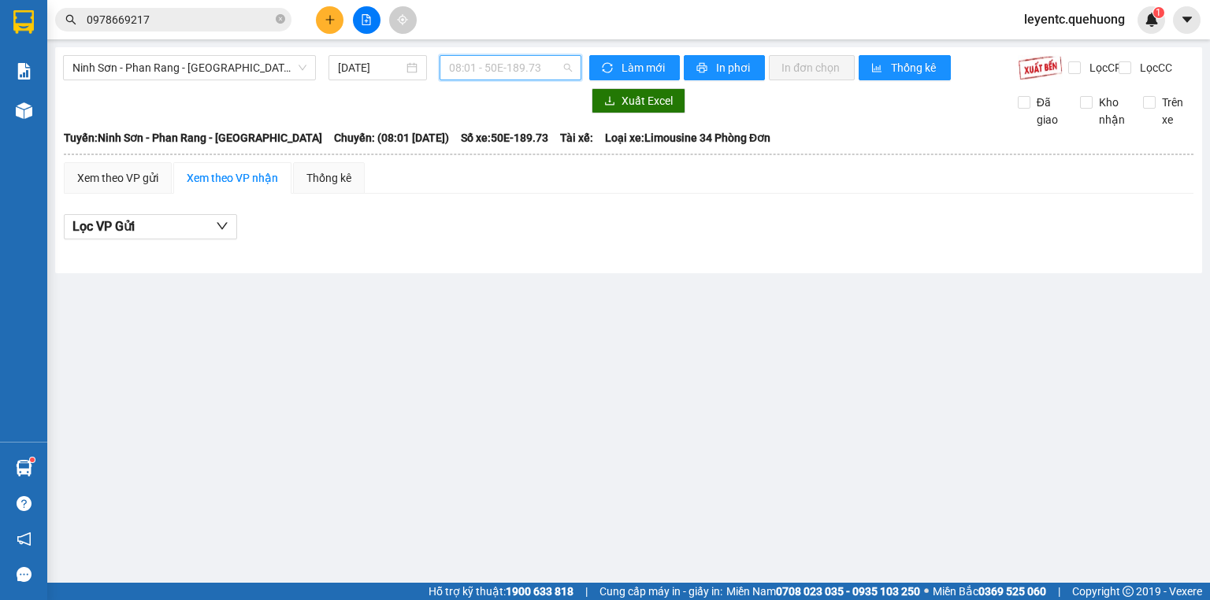
click at [520, 76] on span "08:01 - 50E-189.73" at bounding box center [511, 68] width 124 height 24
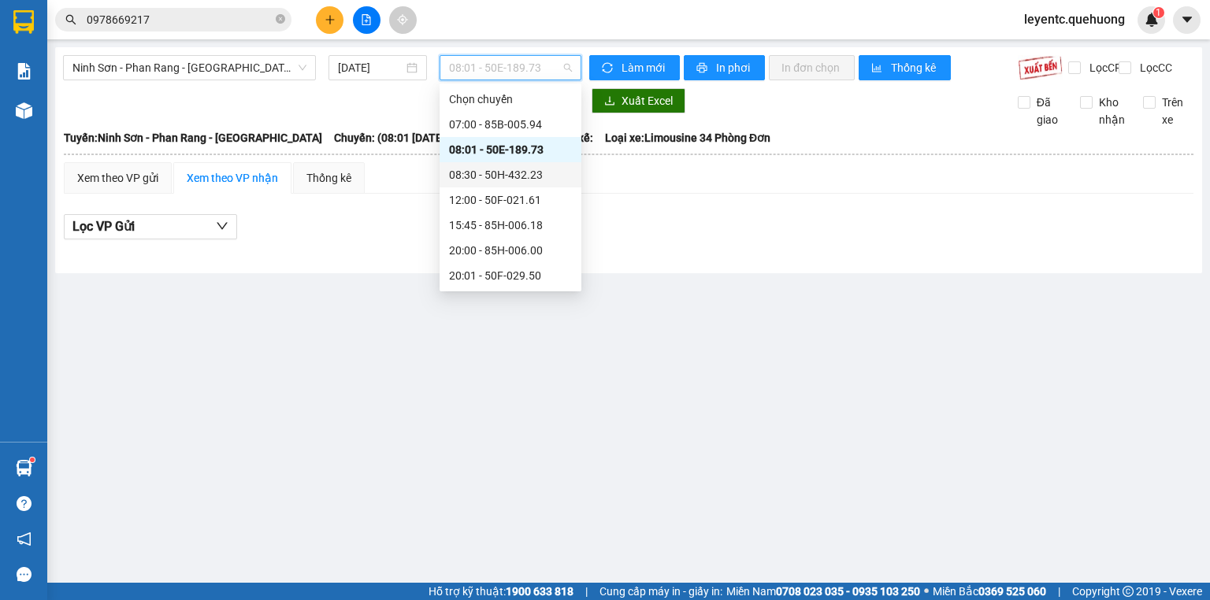
click at [515, 177] on div "08:30 - 50H-432.23" at bounding box center [510, 174] width 123 height 17
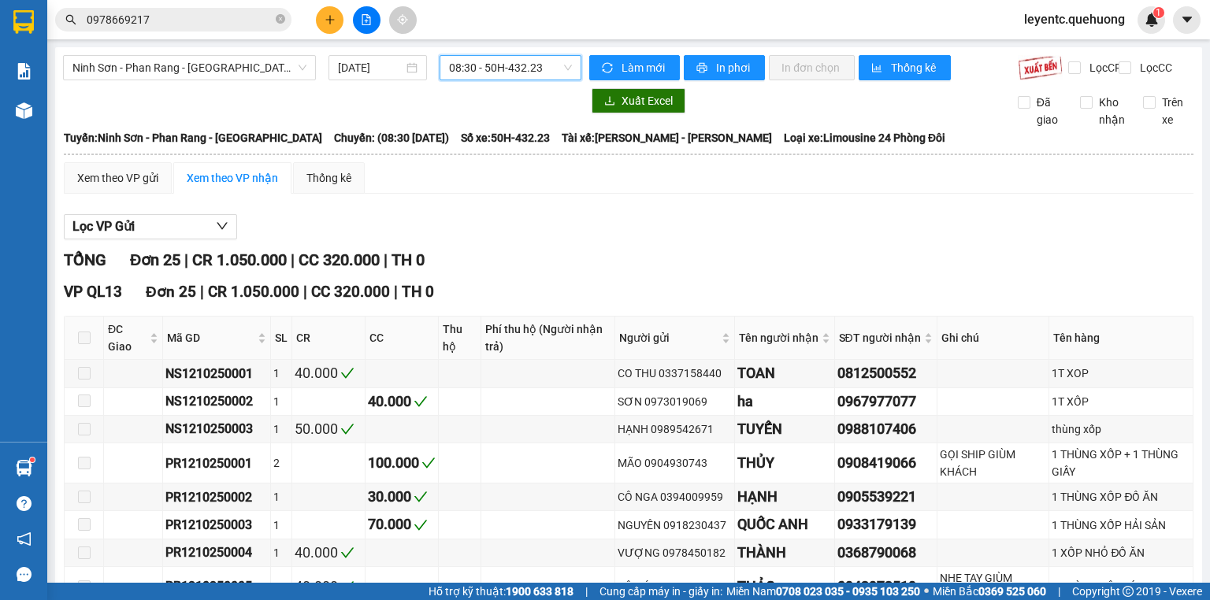
click at [502, 61] on span "08:30 - 50H-432.23" at bounding box center [511, 68] width 124 height 24
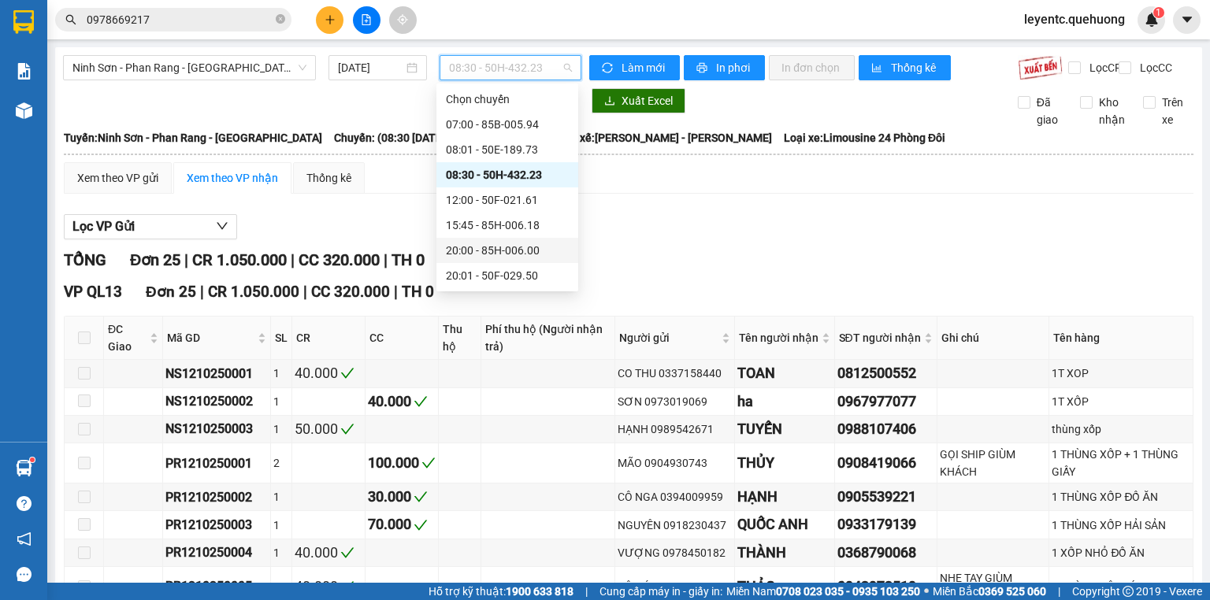
click at [496, 256] on div "20:00 - 85H-006.00" at bounding box center [507, 250] width 123 height 17
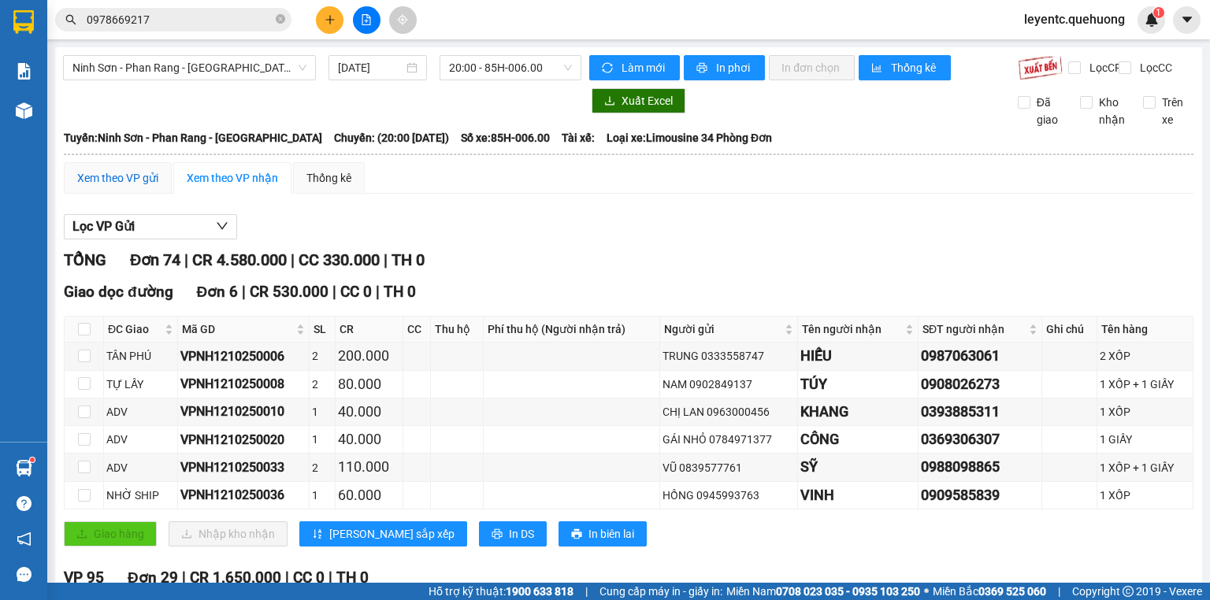
click at [104, 187] on div "Xem theo VP gửi" at bounding box center [117, 177] width 81 height 17
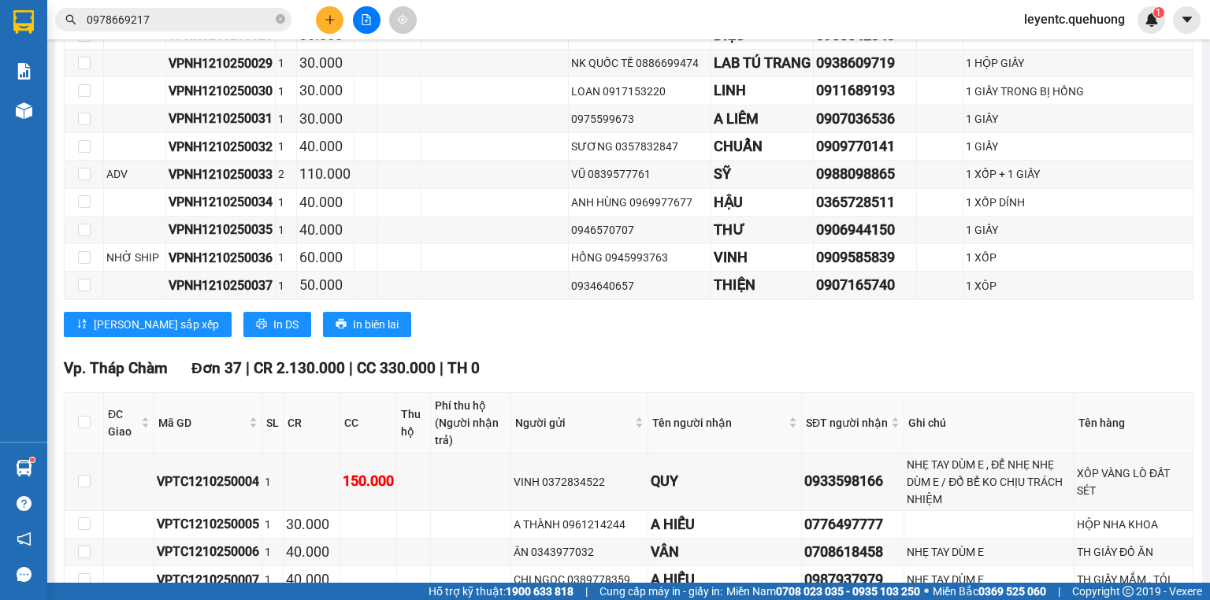
scroll to position [1387, 0]
